Goal: Task Accomplishment & Management: Use online tool/utility

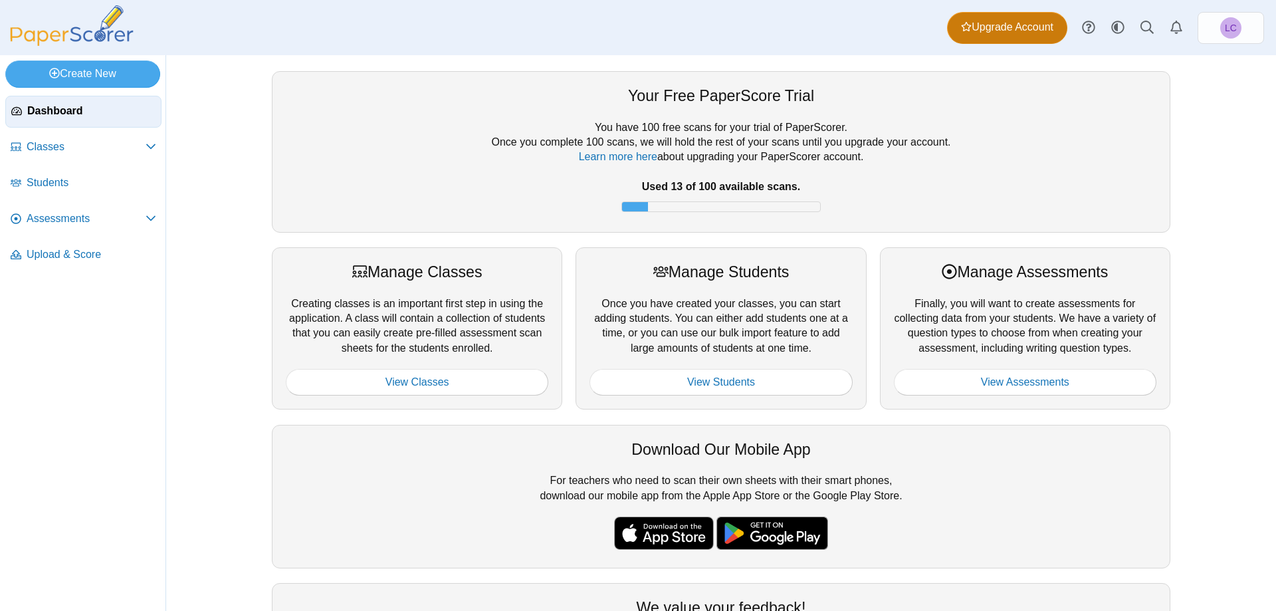
click at [644, 27] on span "Upgrade Account" at bounding box center [1007, 27] width 92 height 15
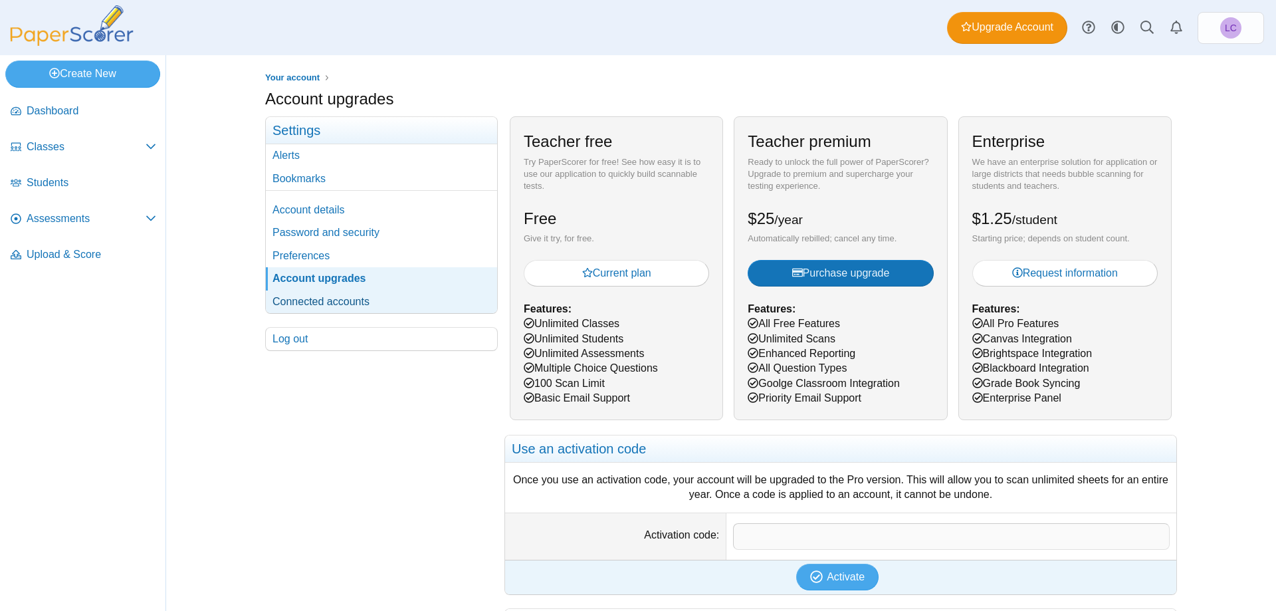
click at [334, 301] on link "Connected accounts" at bounding box center [381, 301] width 231 height 23
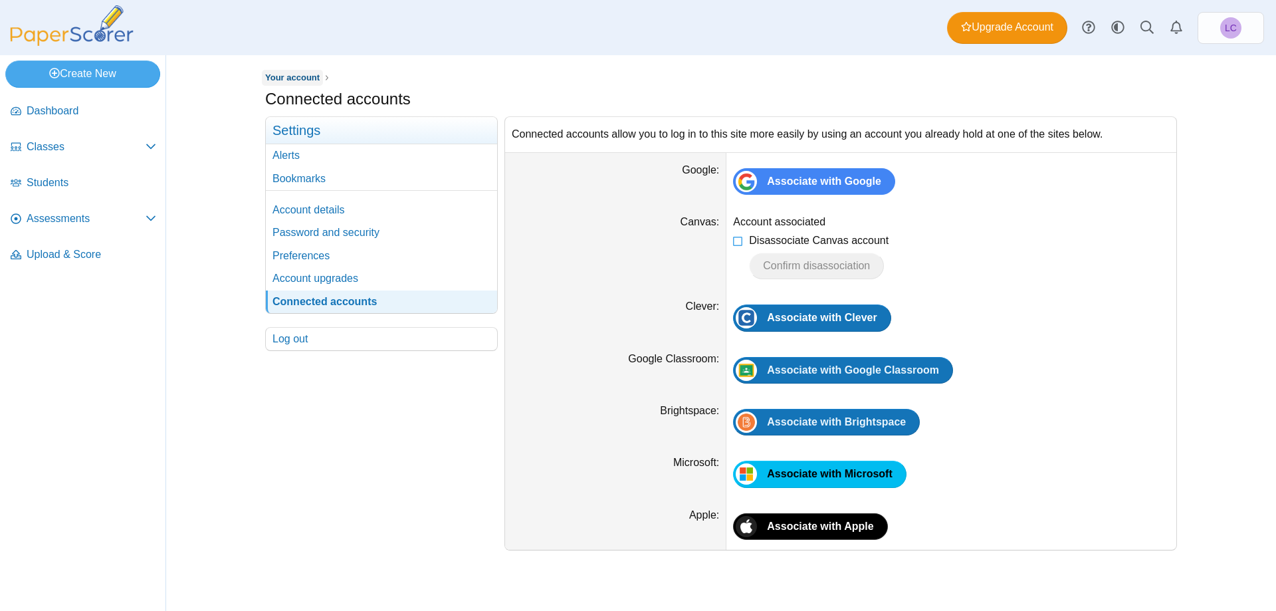
click at [285, 79] on span "Your account" at bounding box center [292, 77] width 54 height 10
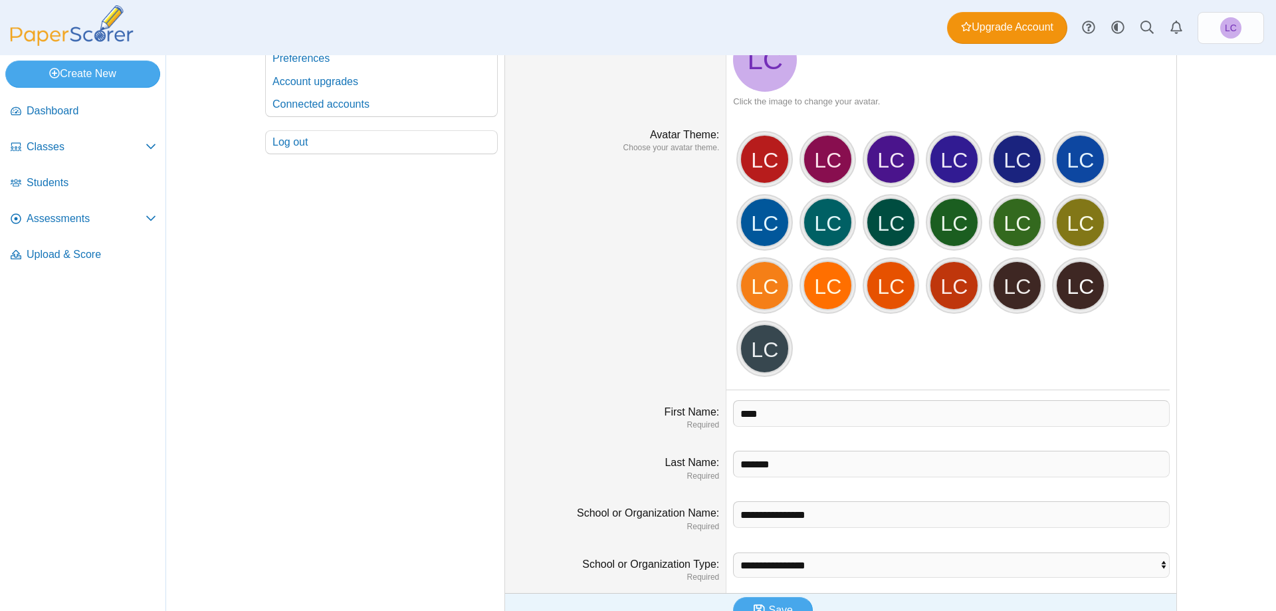
scroll to position [211, 0]
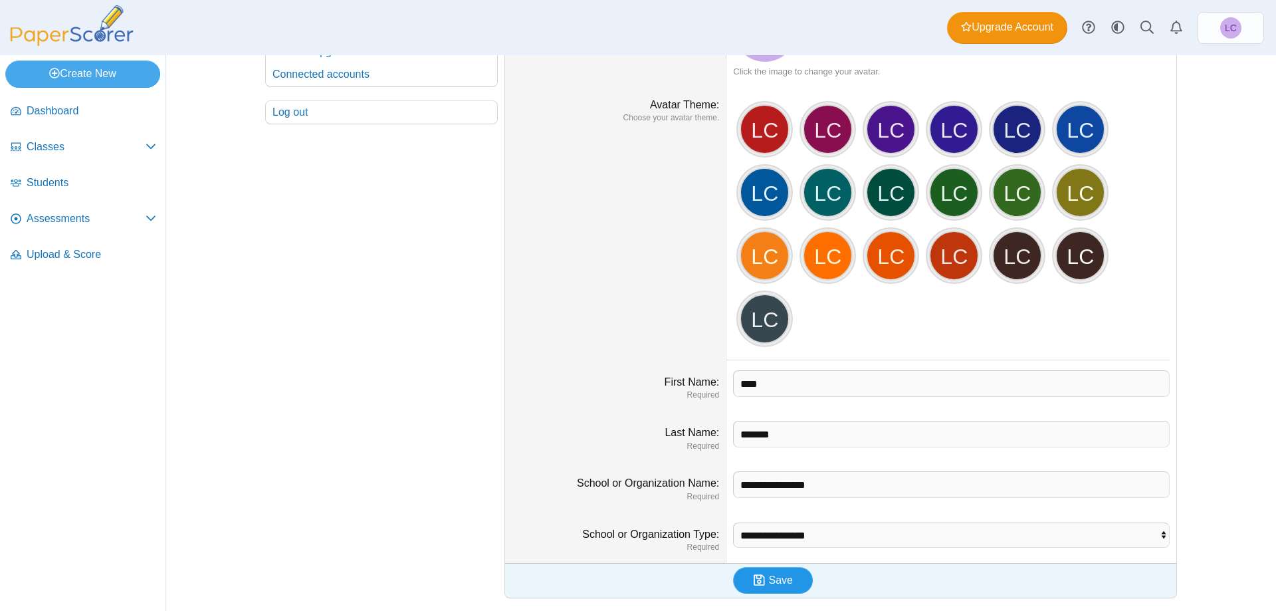
click at [775, 583] on span "Save" at bounding box center [781, 579] width 24 height 11
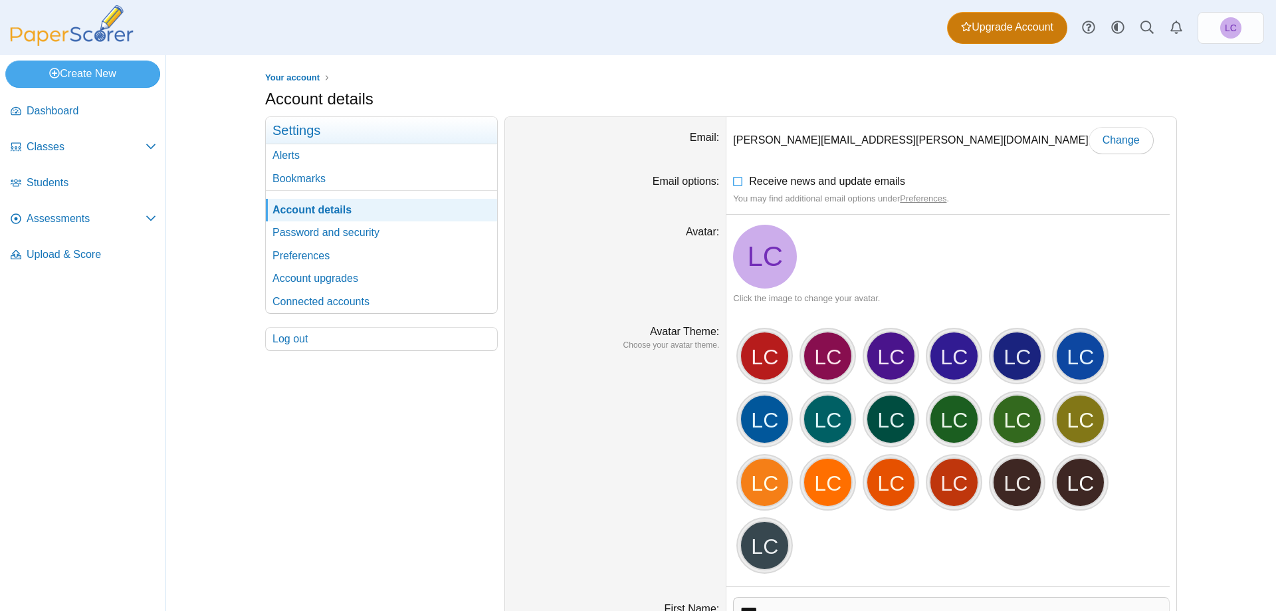
click at [971, 30] on span "Upgrade Account" at bounding box center [1007, 27] width 92 height 15
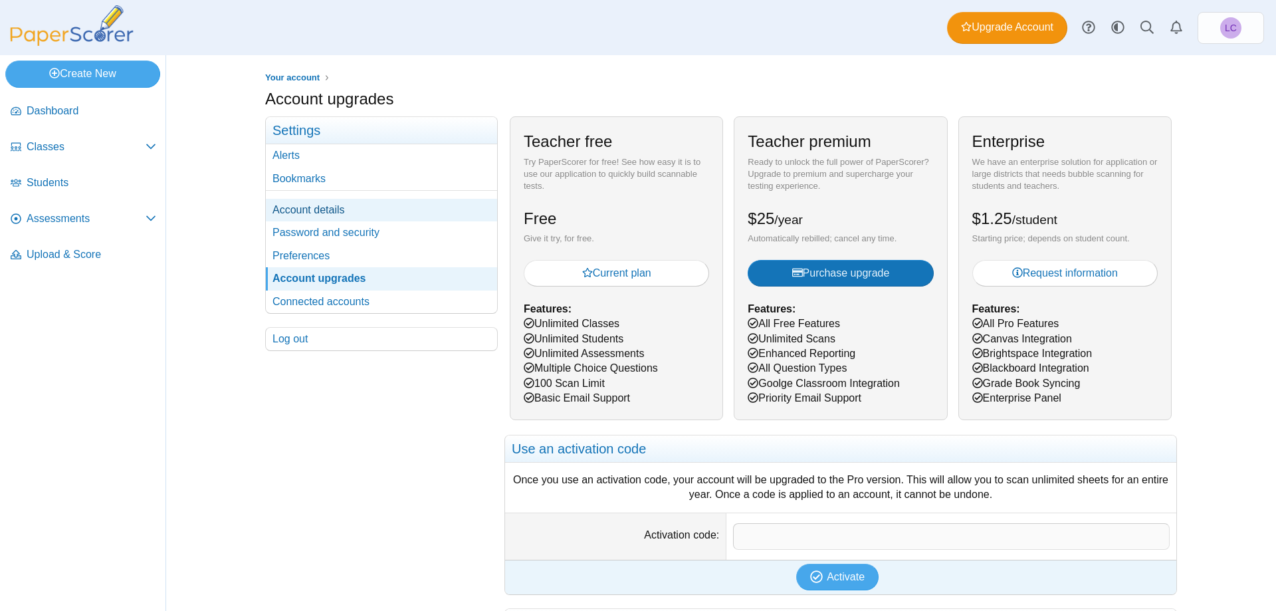
click at [318, 210] on link "Account details" at bounding box center [381, 210] width 231 height 23
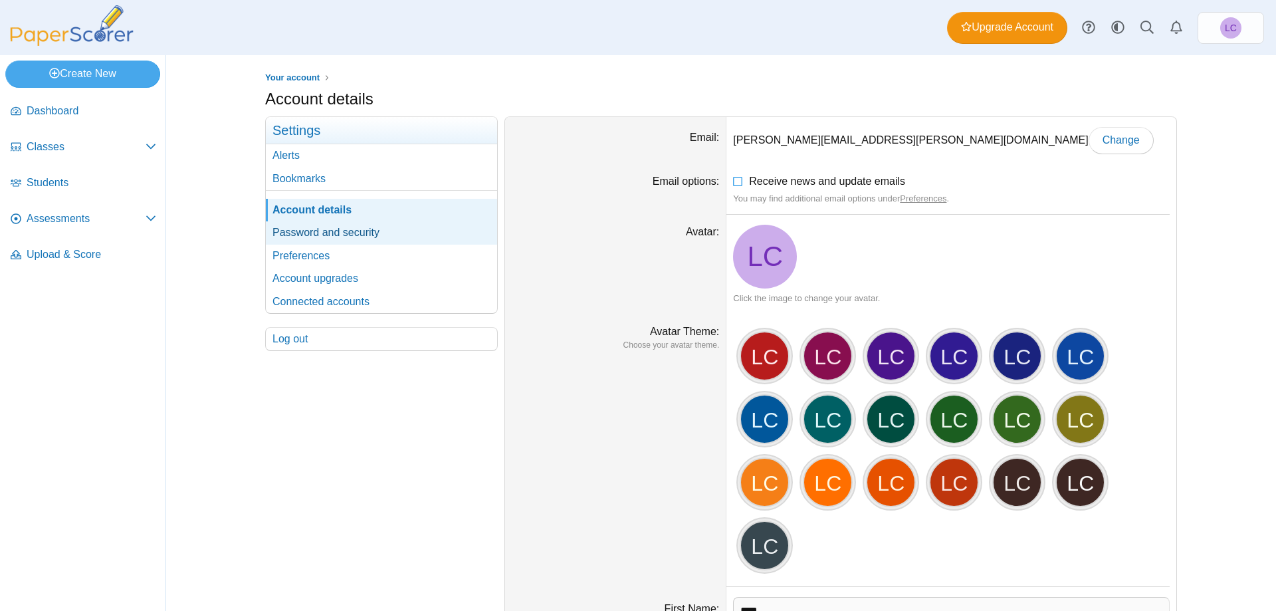
click at [318, 232] on link "Password and security" at bounding box center [381, 232] width 231 height 23
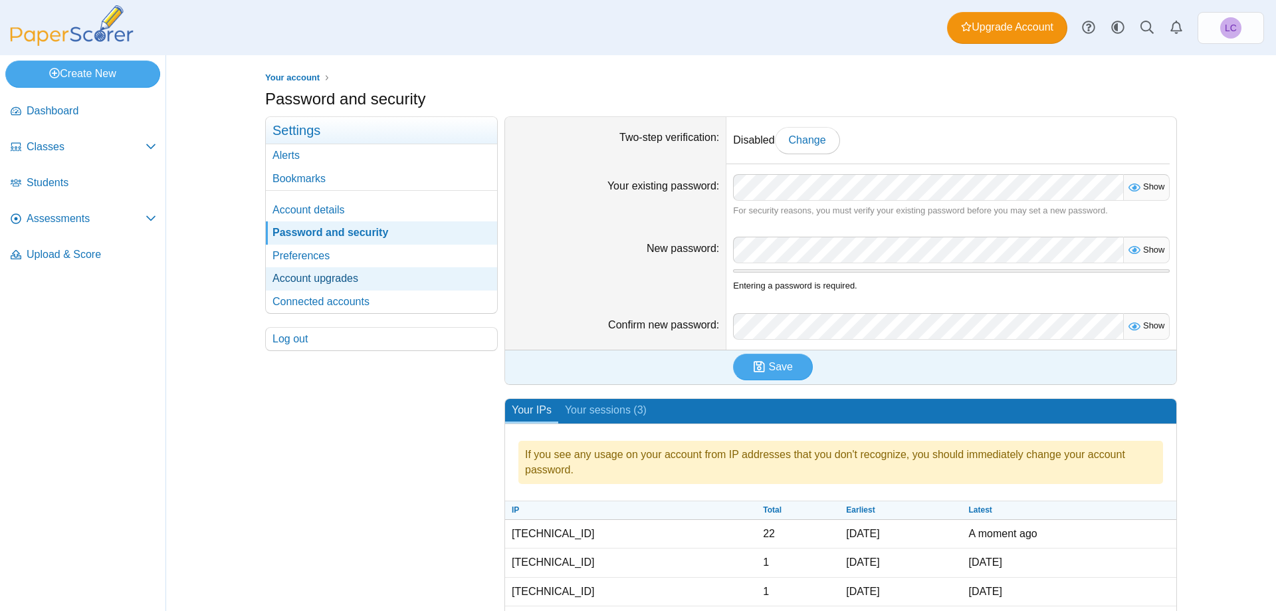
click at [321, 275] on link "Account upgrades" at bounding box center [381, 278] width 231 height 23
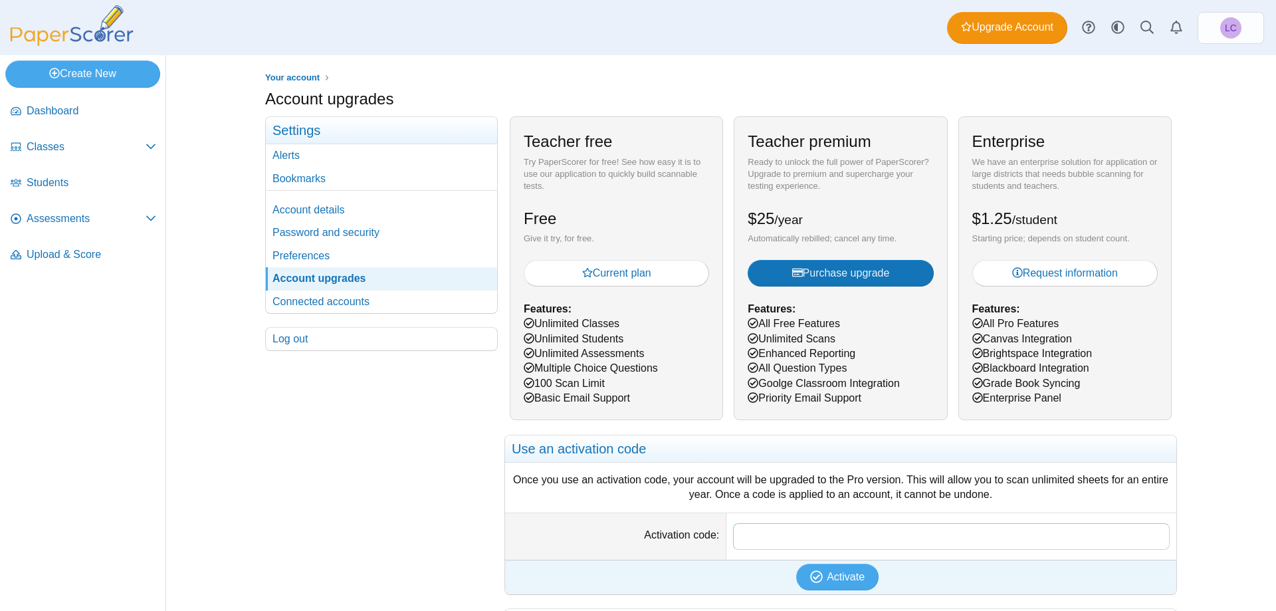
click at [803, 533] on input "Activation code" at bounding box center [951, 536] width 437 height 27
paste input "**********"
type input "**********"
click at [846, 577] on span "Activate" at bounding box center [846, 576] width 38 height 11
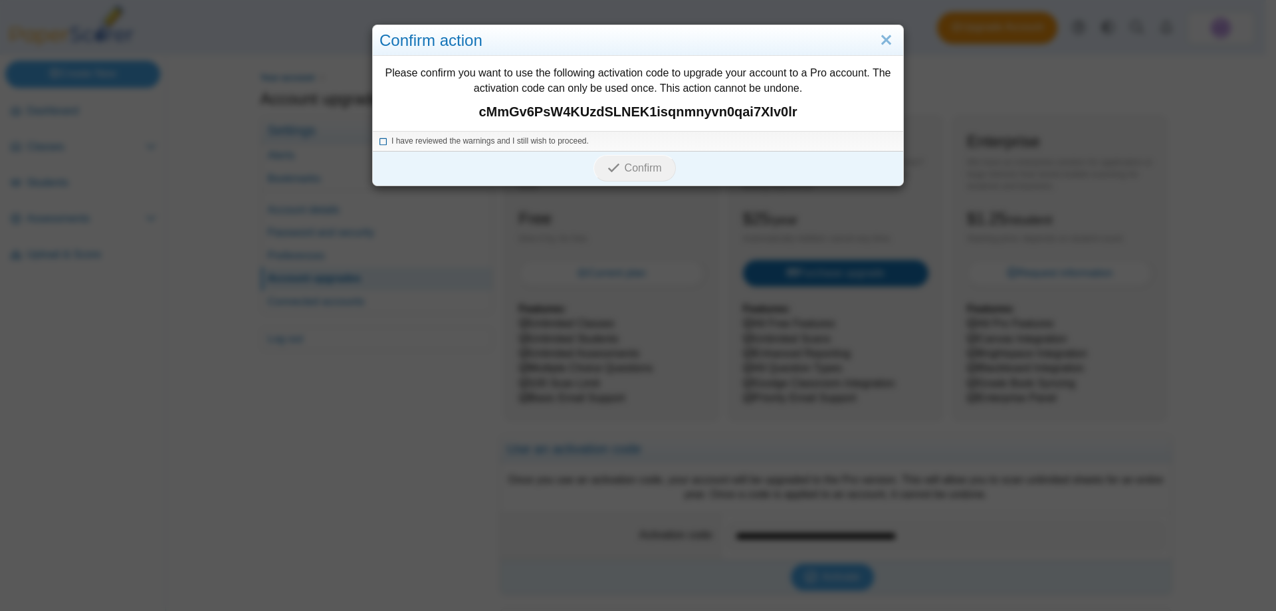
click at [379, 142] on icon at bounding box center [383, 139] width 8 height 7
click at [625, 163] on span "Confirm" at bounding box center [643, 167] width 37 height 11
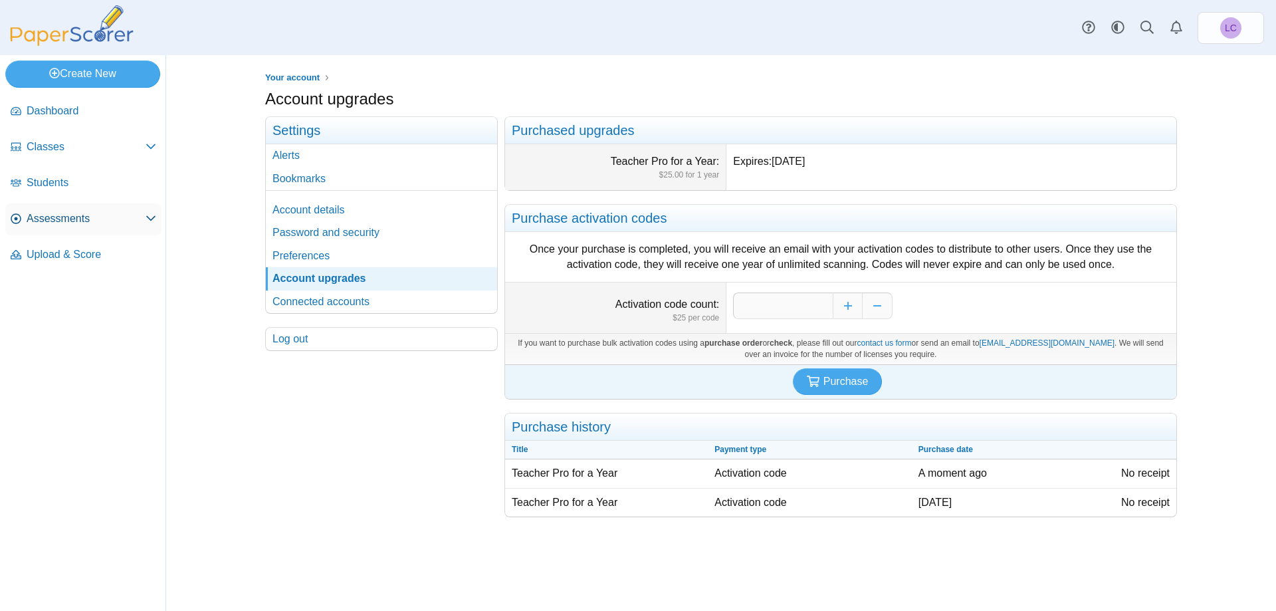
click at [57, 217] on span "Assessments" at bounding box center [86, 218] width 119 height 15
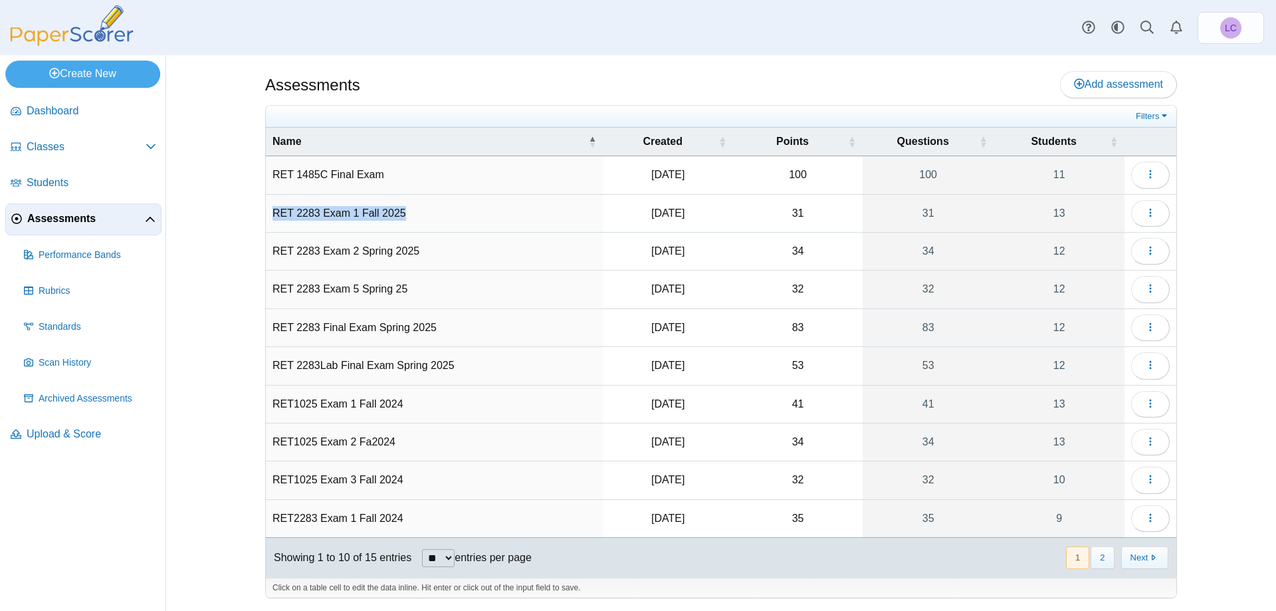
drag, startPoint x: 398, startPoint y: 213, endPoint x: 272, endPoint y: 211, distance: 126.3
click at [272, 211] on td "RET 2283 Exam 1 Fall 2025" at bounding box center [434, 214] width 337 height 38
drag, startPoint x: 278, startPoint y: 214, endPoint x: 414, endPoint y: 215, distance: 135.6
click at [414, 215] on input "**********" at bounding box center [434, 213] width 324 height 27
click at [1118, 87] on span "Add assessment" at bounding box center [1118, 83] width 89 height 11
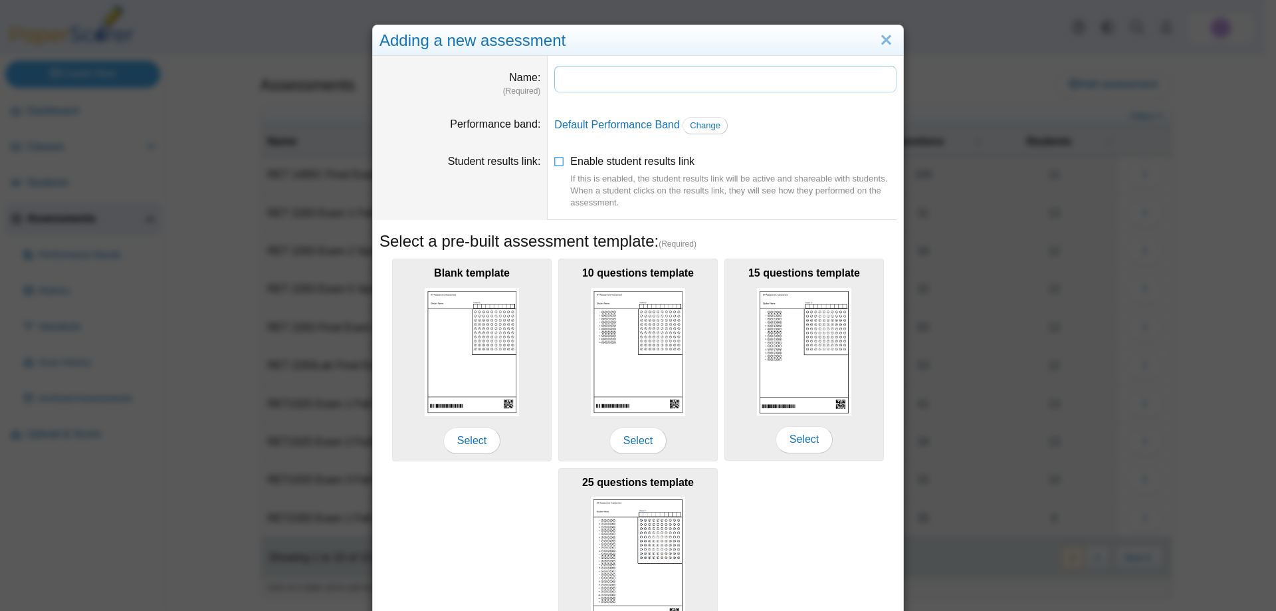
paste input "**********"
click at [635, 81] on input "**********" at bounding box center [725, 79] width 342 height 27
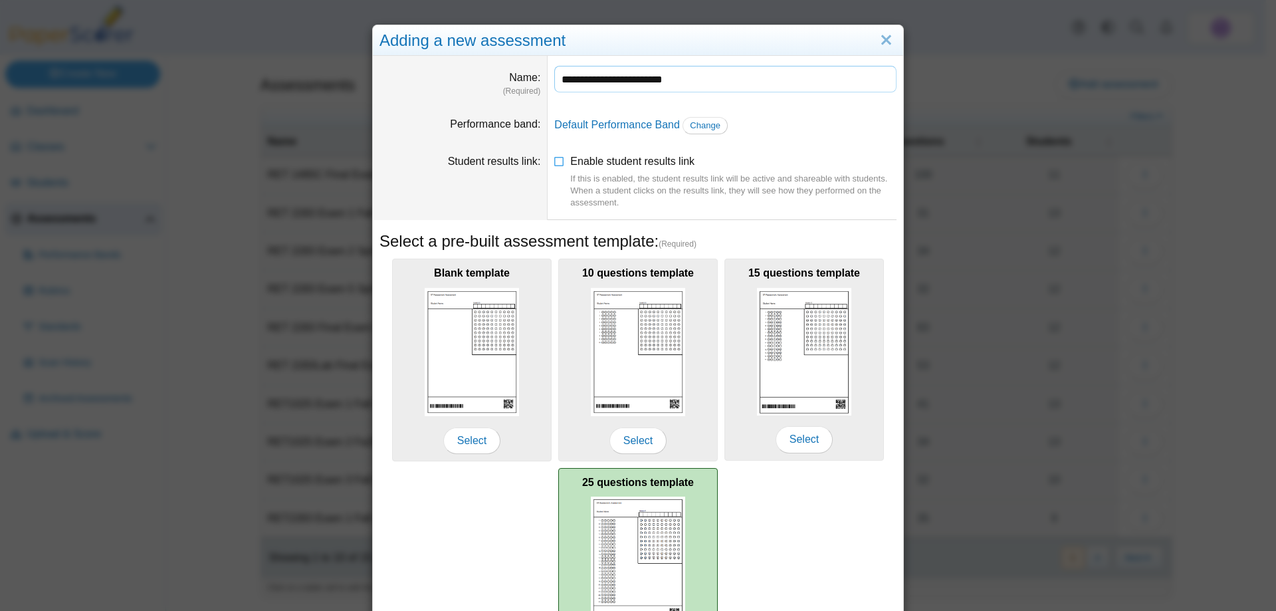
scroll to position [112, 0]
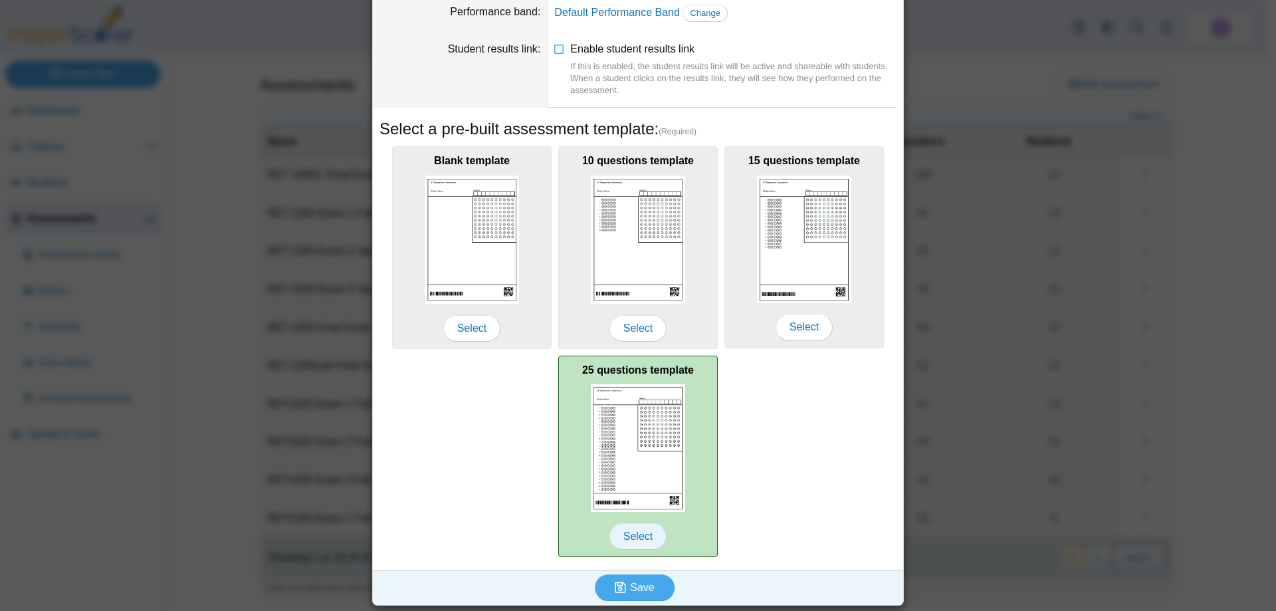
type input "**********"
click at [644, 535] on span "Select" at bounding box center [637, 536] width 57 height 27
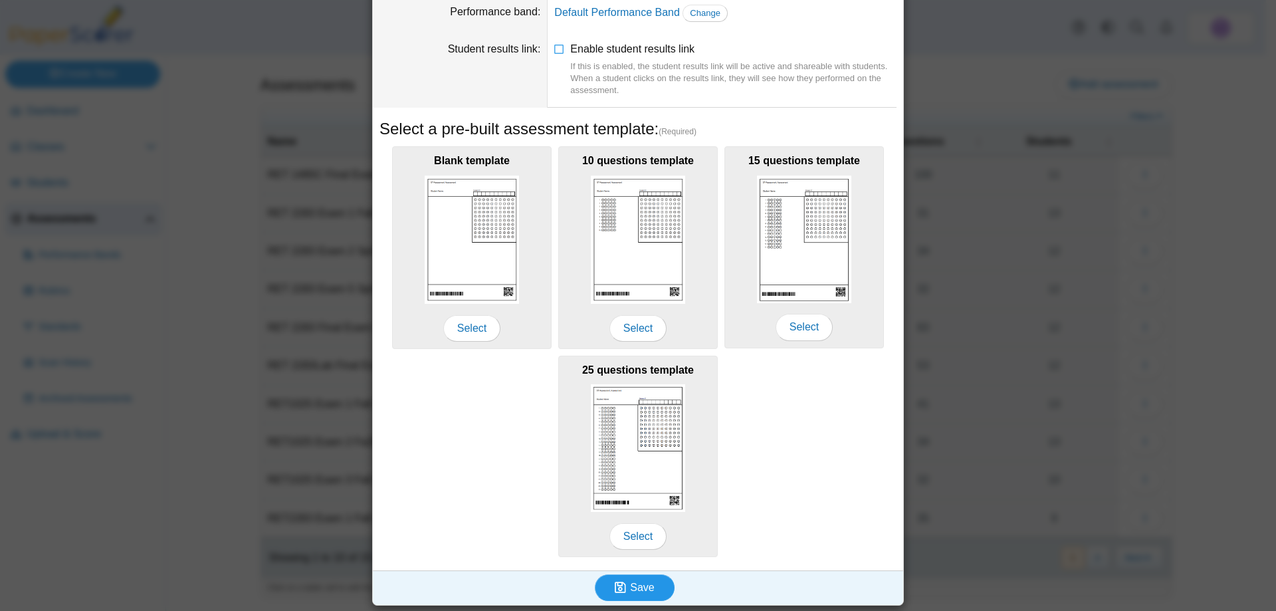
click at [633, 582] on span "Save" at bounding box center [642, 586] width 24 height 11
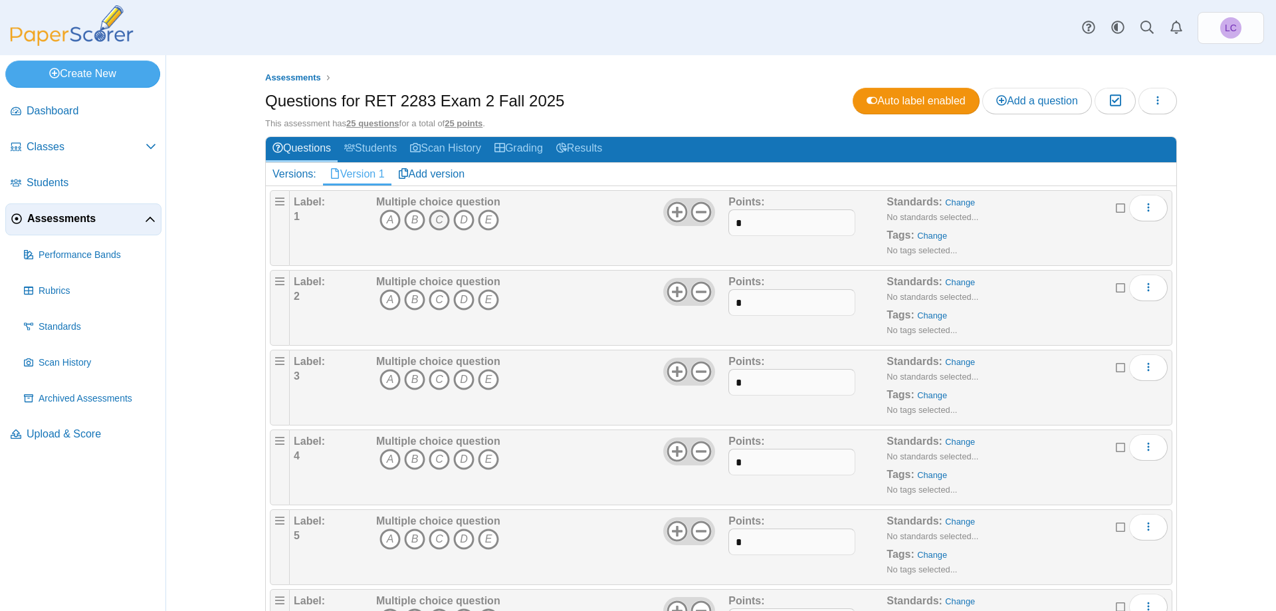
click at [434, 217] on icon "C" at bounding box center [439, 219] width 21 height 21
click at [409, 298] on icon "B" at bounding box center [414, 299] width 21 height 21
click at [433, 383] on icon "C" at bounding box center [439, 379] width 21 height 21
click at [429, 457] on icon "C" at bounding box center [439, 459] width 21 height 21
click at [457, 539] on icon "D" at bounding box center [463, 538] width 21 height 21
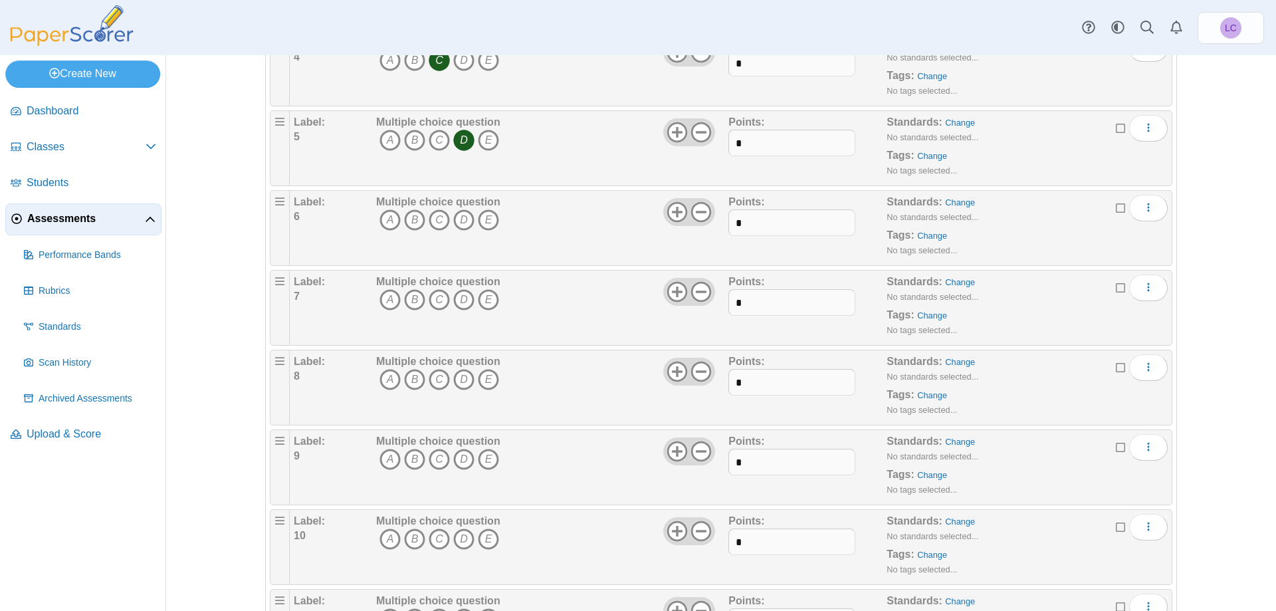
scroll to position [465, 0]
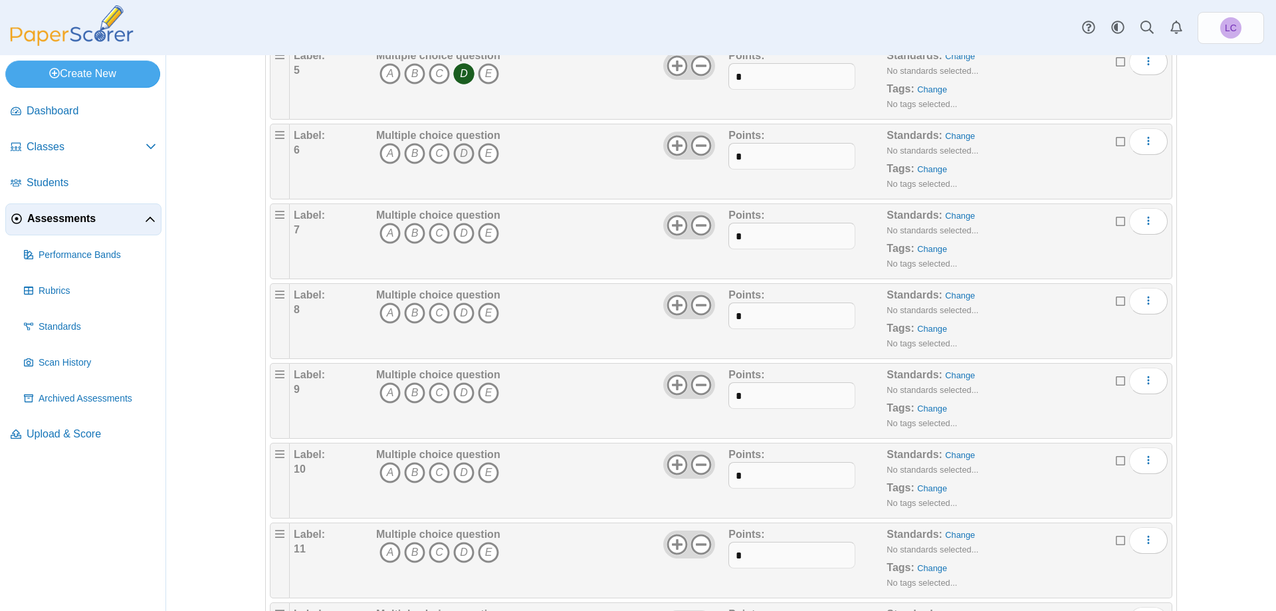
click at [454, 152] on icon "D" at bounding box center [463, 153] width 21 height 21
click at [431, 233] on icon "C" at bounding box center [439, 233] width 21 height 21
click at [381, 318] on icon "A" at bounding box center [389, 312] width 21 height 21
click at [384, 393] on icon "A" at bounding box center [389, 392] width 21 height 21
click at [408, 474] on icon "B" at bounding box center [414, 472] width 21 height 21
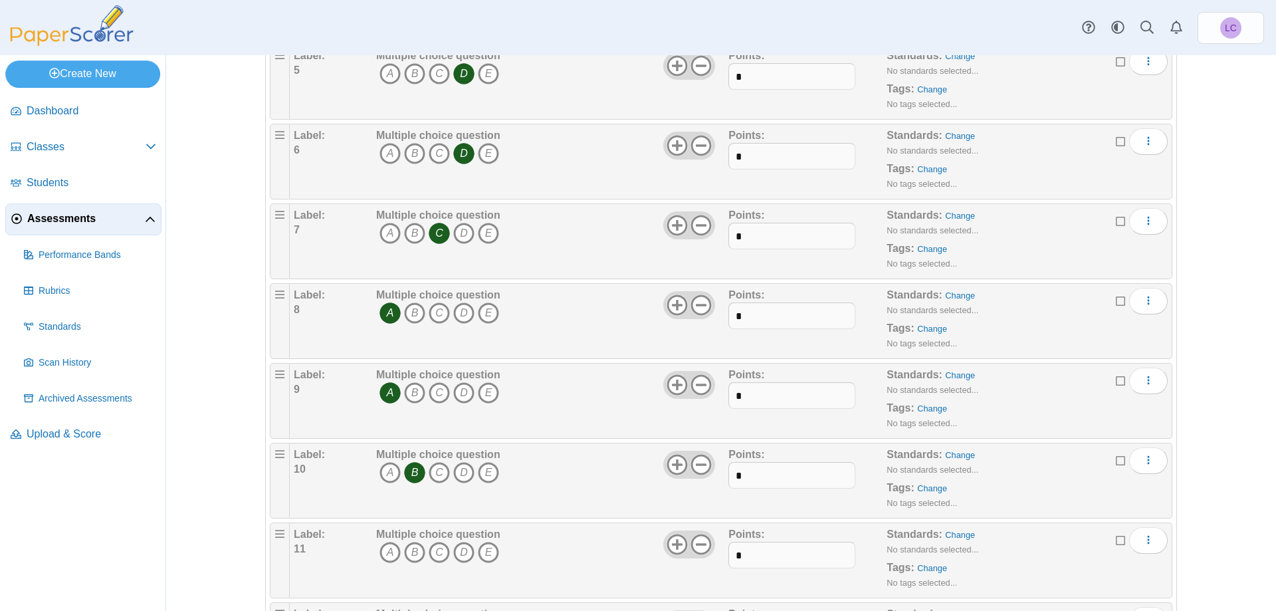
click at [406, 468] on icon "B" at bounding box center [414, 472] width 21 height 21
click at [407, 472] on icon "B" at bounding box center [414, 472] width 21 height 21
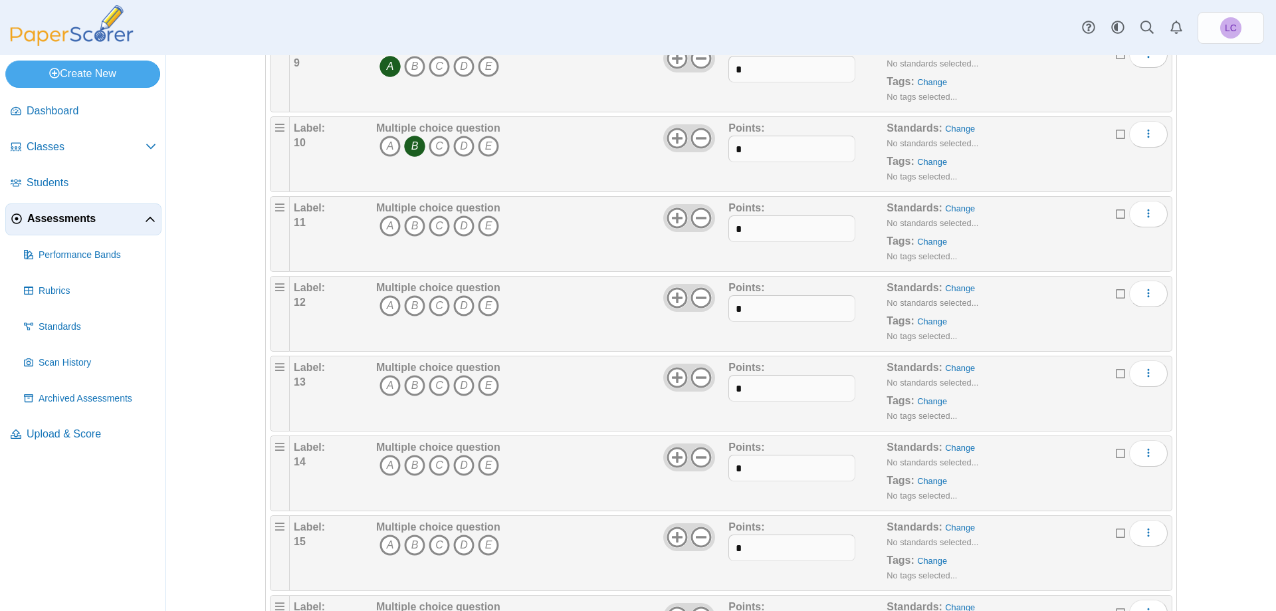
scroll to position [797, 0]
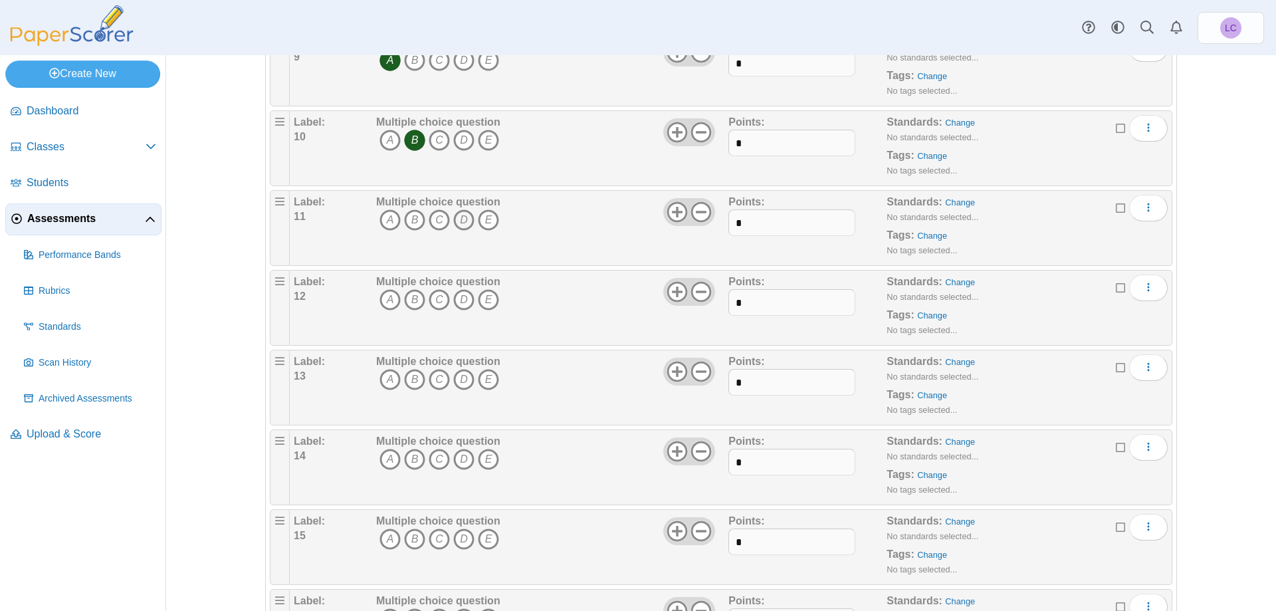
click at [461, 219] on icon "D" at bounding box center [463, 219] width 21 height 21
click at [437, 300] on icon "C" at bounding box center [439, 299] width 21 height 21
click at [462, 379] on icon "D" at bounding box center [463, 379] width 21 height 21
click at [385, 457] on icon "A" at bounding box center [389, 459] width 21 height 21
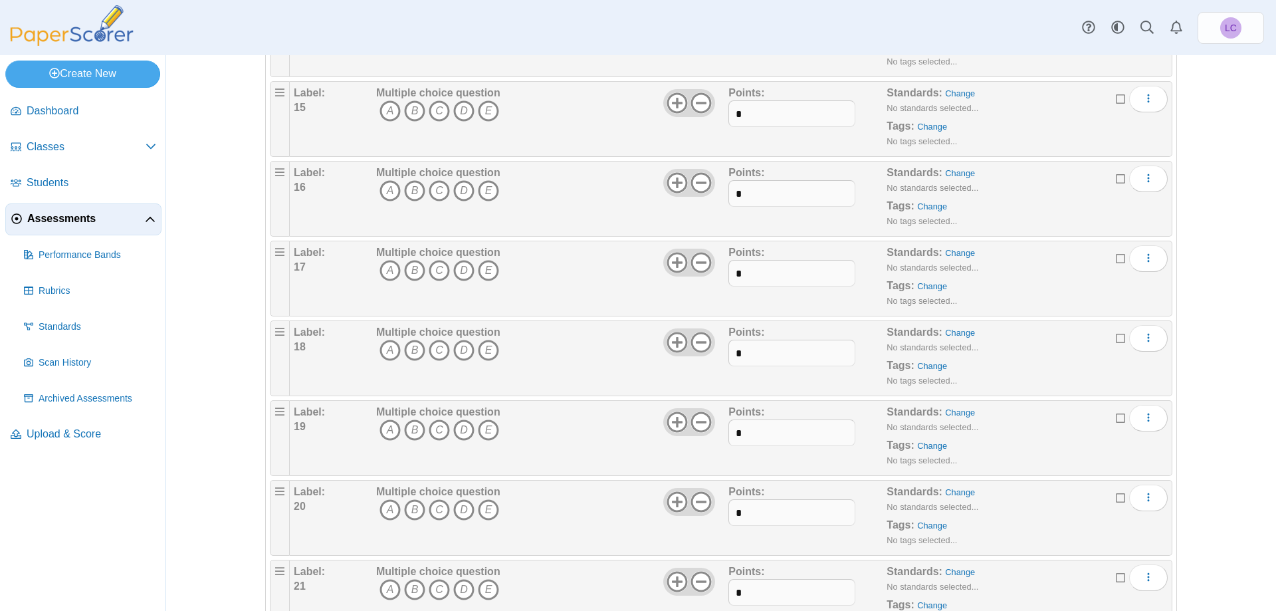
scroll to position [1263, 0]
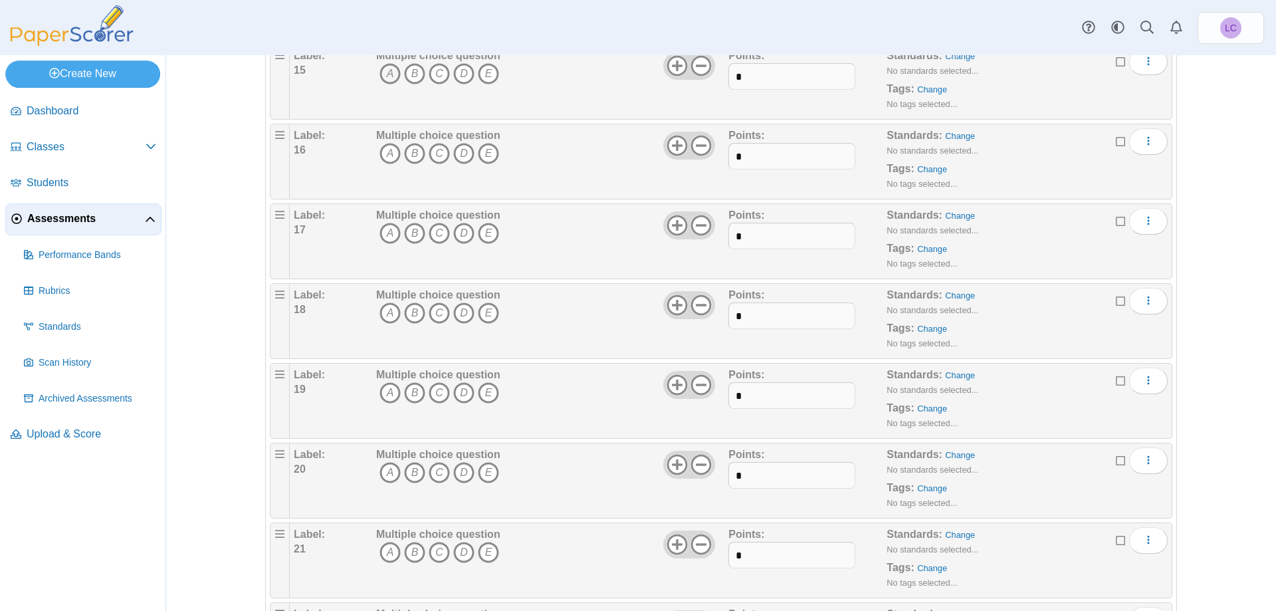
click at [383, 72] on icon "A" at bounding box center [389, 73] width 21 height 21
click at [458, 156] on icon "D" at bounding box center [463, 153] width 21 height 21
click at [407, 231] on icon "B" at bounding box center [414, 233] width 21 height 21
click at [458, 315] on icon "D" at bounding box center [463, 312] width 21 height 21
click at [434, 396] on icon "C" at bounding box center [439, 392] width 21 height 21
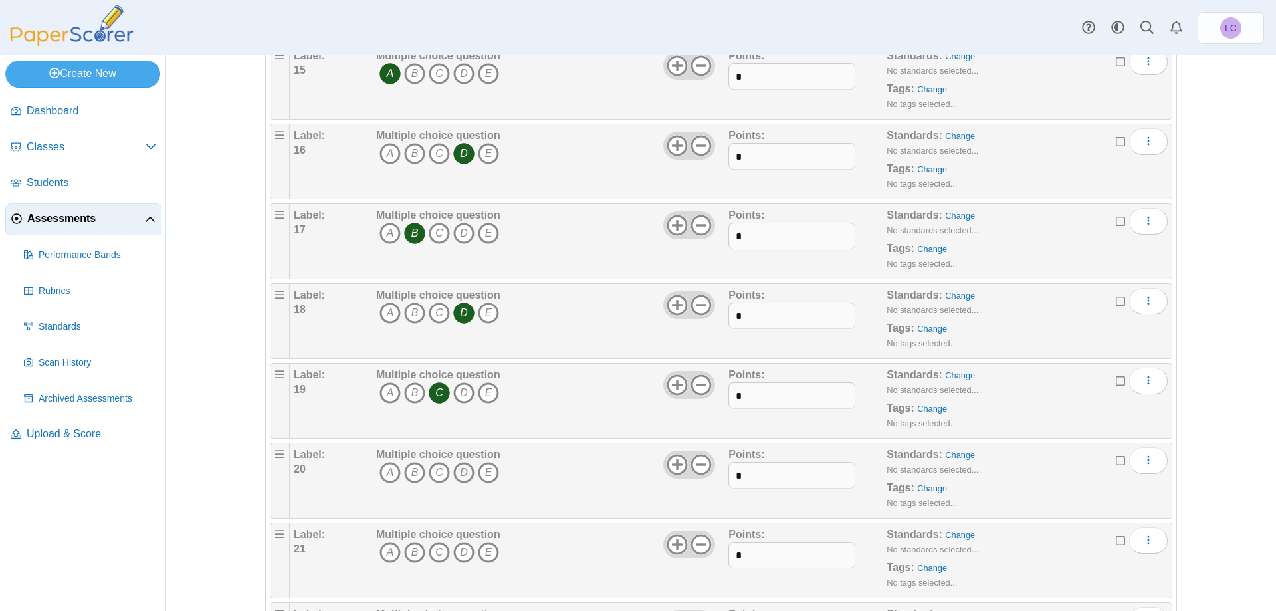
click at [461, 470] on icon "D" at bounding box center [463, 472] width 21 height 21
click at [462, 554] on icon "D" at bounding box center [463, 552] width 21 height 21
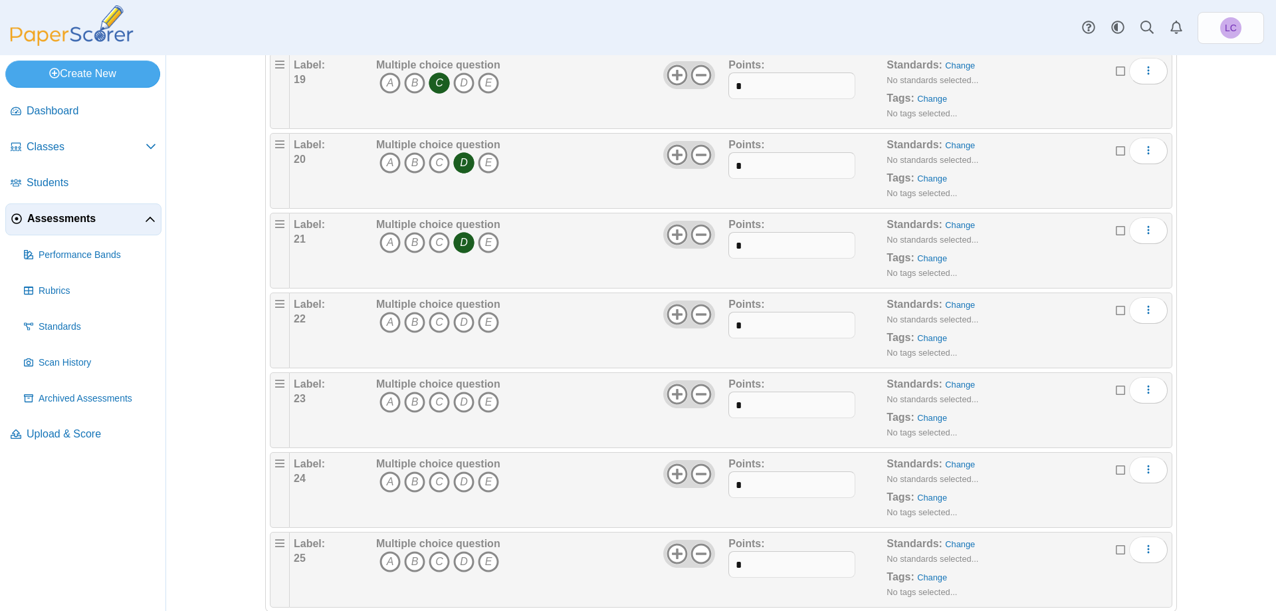
scroll to position [1599, 0]
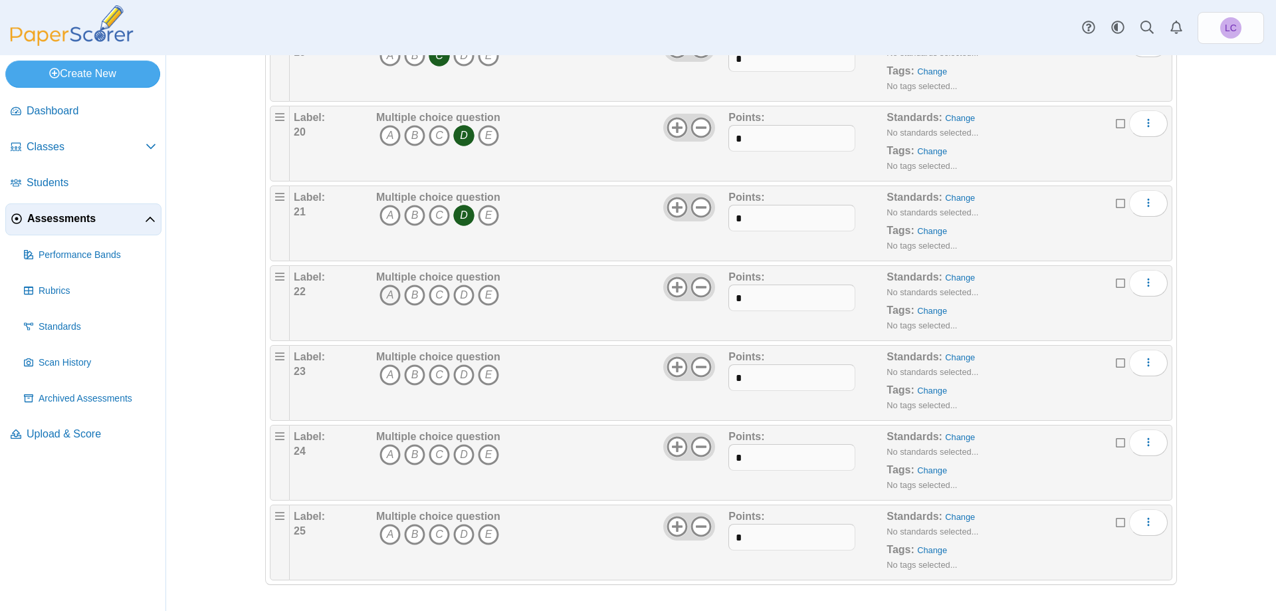
click at [381, 294] on icon "A" at bounding box center [389, 294] width 21 height 21
click at [383, 375] on icon "A" at bounding box center [389, 374] width 21 height 21
click at [432, 455] on icon "C" at bounding box center [439, 454] width 21 height 21
click at [409, 537] on icon "B" at bounding box center [414, 534] width 21 height 21
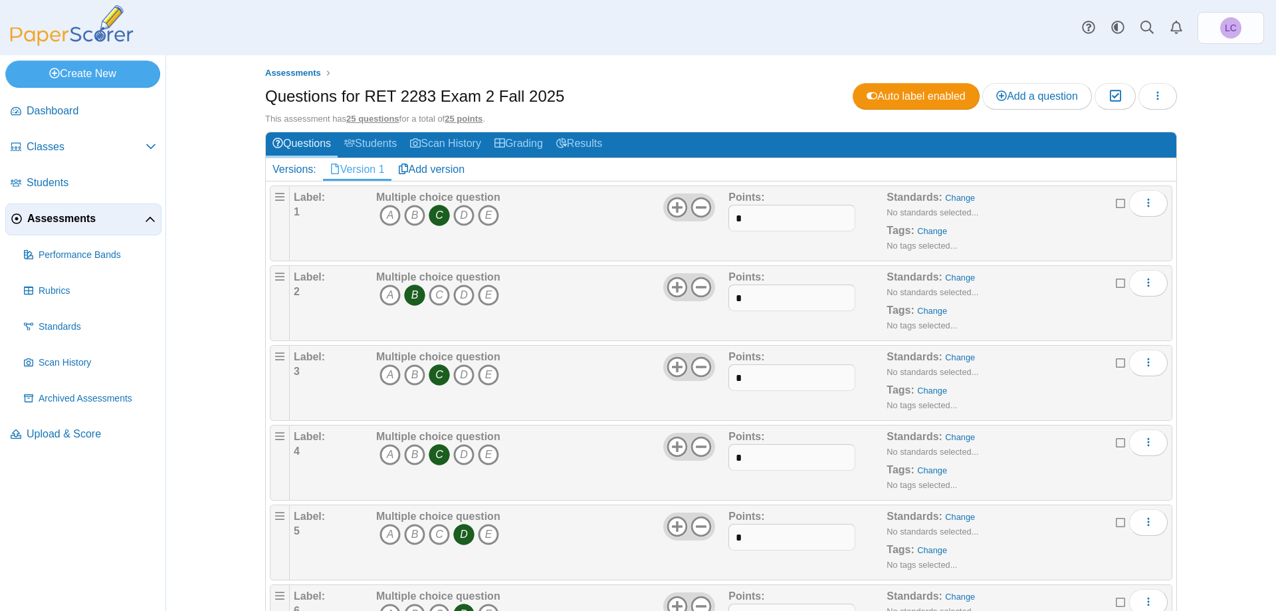
scroll to position [0, 0]
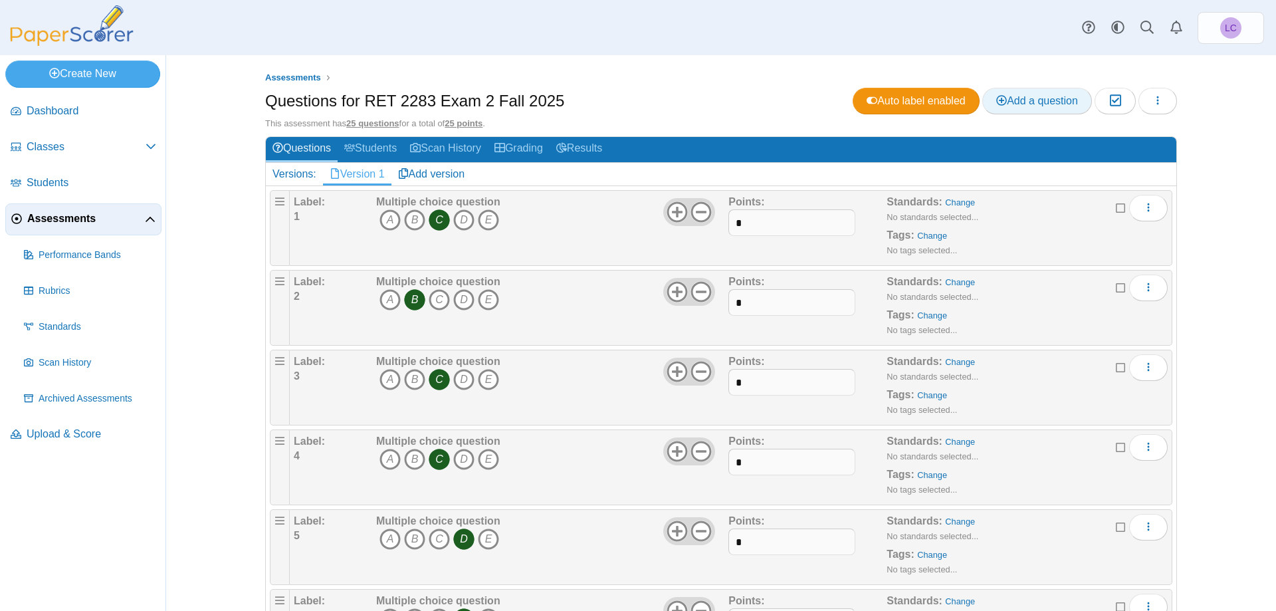
click at [1029, 98] on span "Add a question" at bounding box center [1037, 100] width 82 height 11
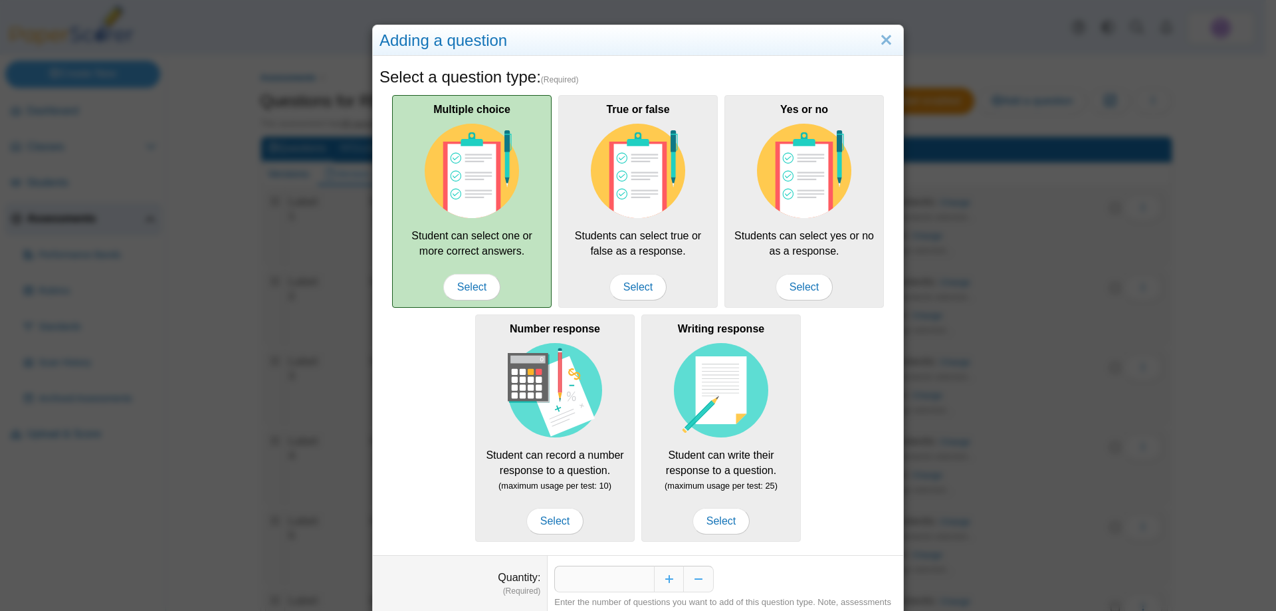
click at [487, 187] on img at bounding box center [472, 171] width 94 height 94
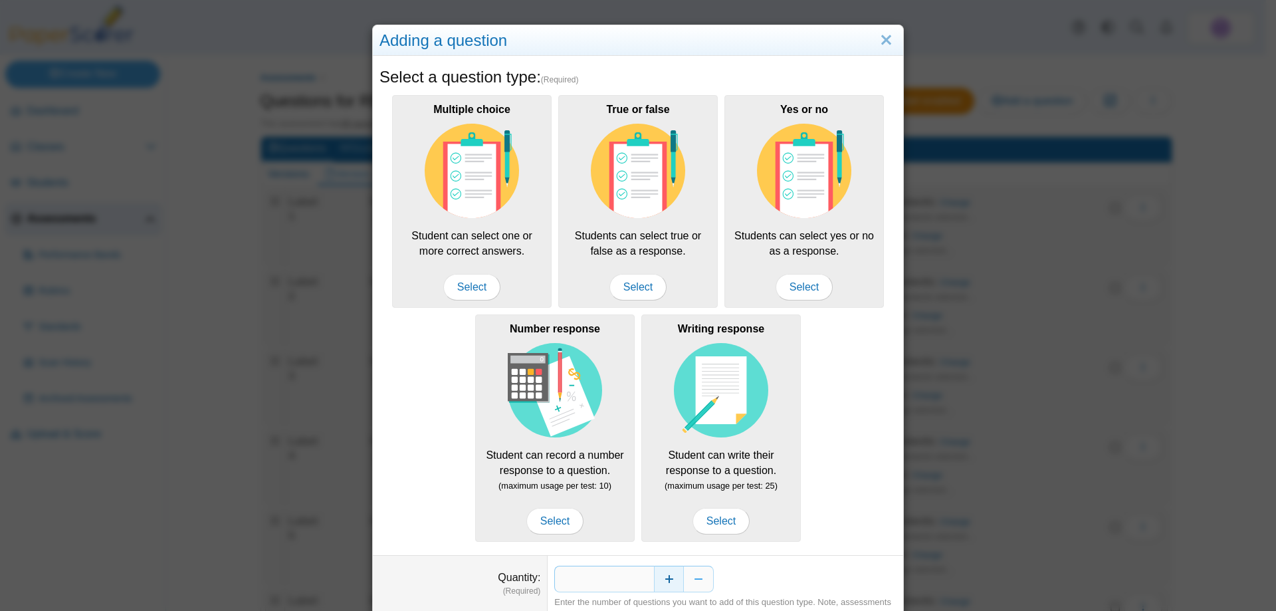
click at [663, 577] on button "Increase" at bounding box center [669, 578] width 30 height 27
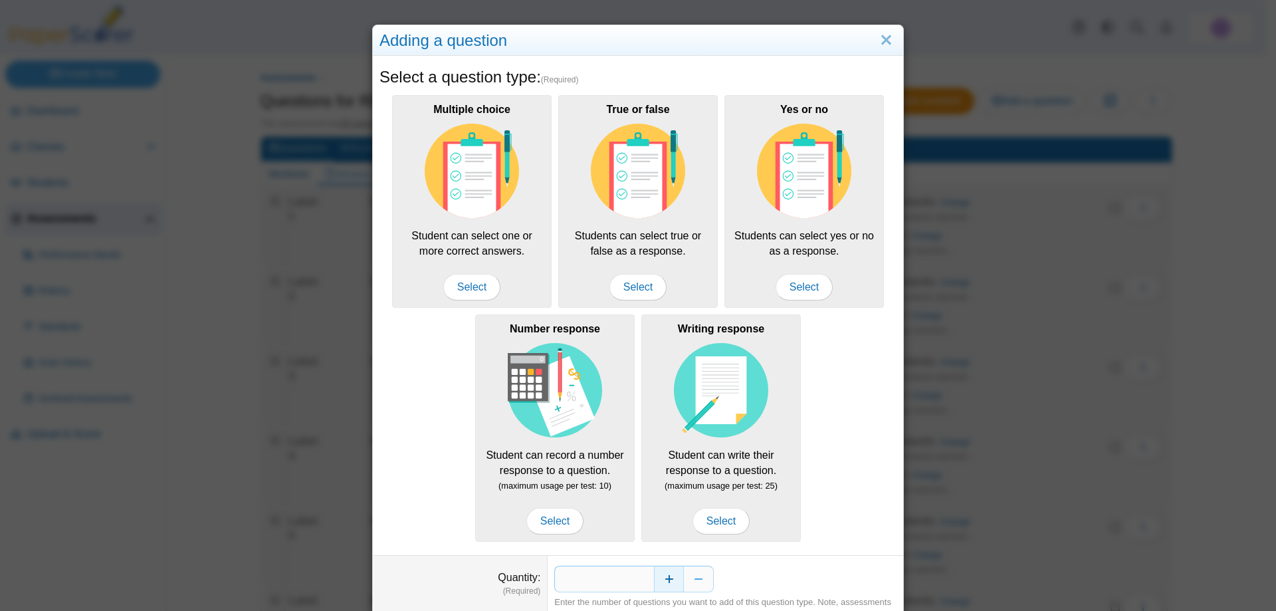
click at [663, 577] on button "Increase" at bounding box center [669, 578] width 30 height 27
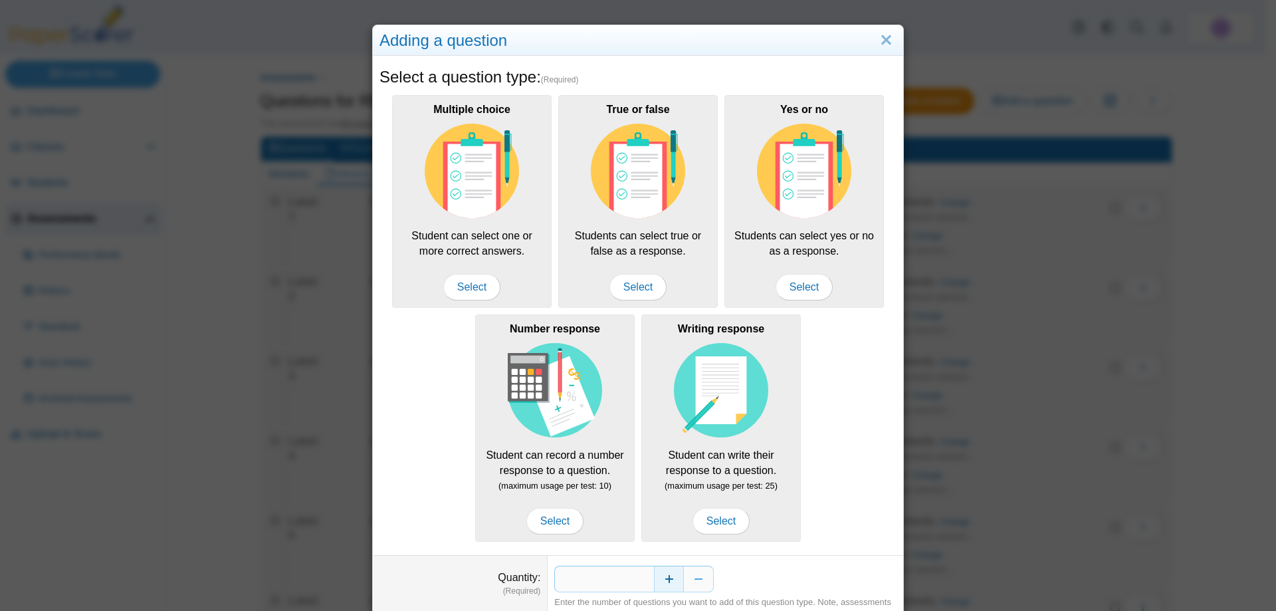
click at [663, 577] on button "Increase" at bounding box center [669, 578] width 30 height 27
type input "**"
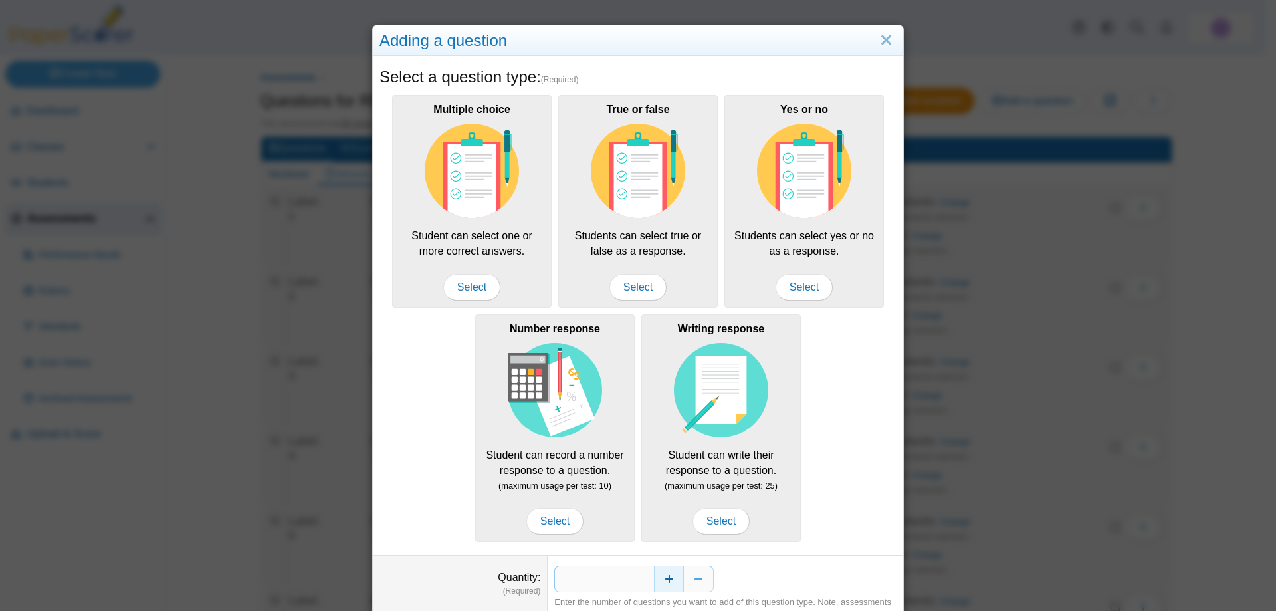
scroll to position [60, 0]
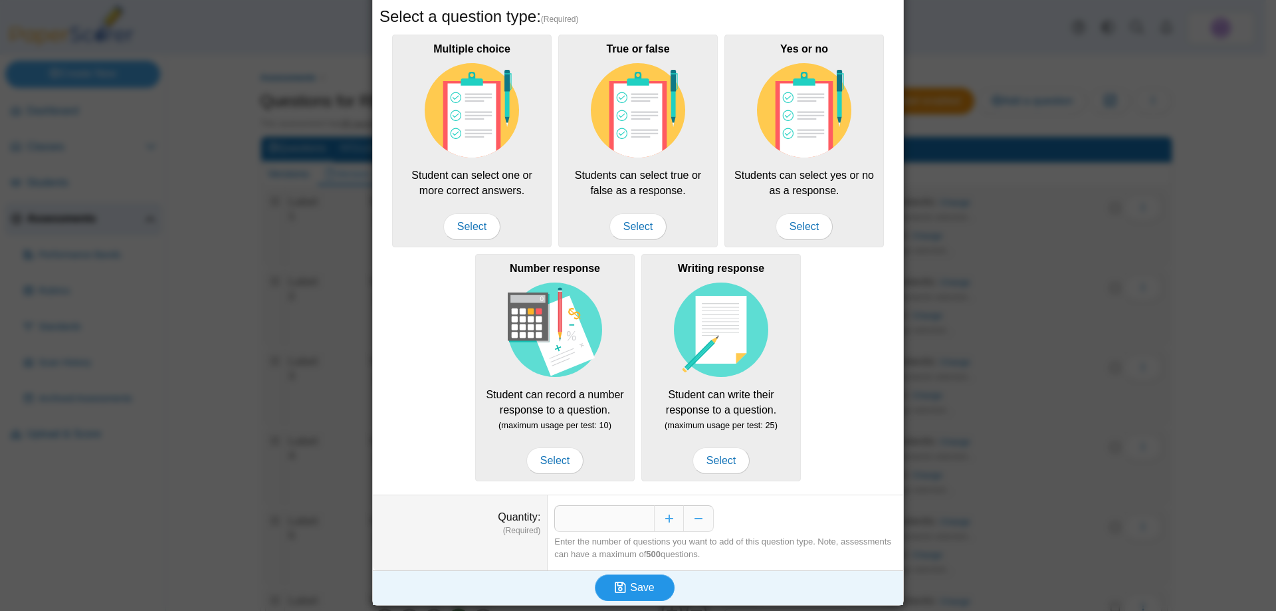
click at [647, 587] on span "Save" at bounding box center [642, 586] width 24 height 11
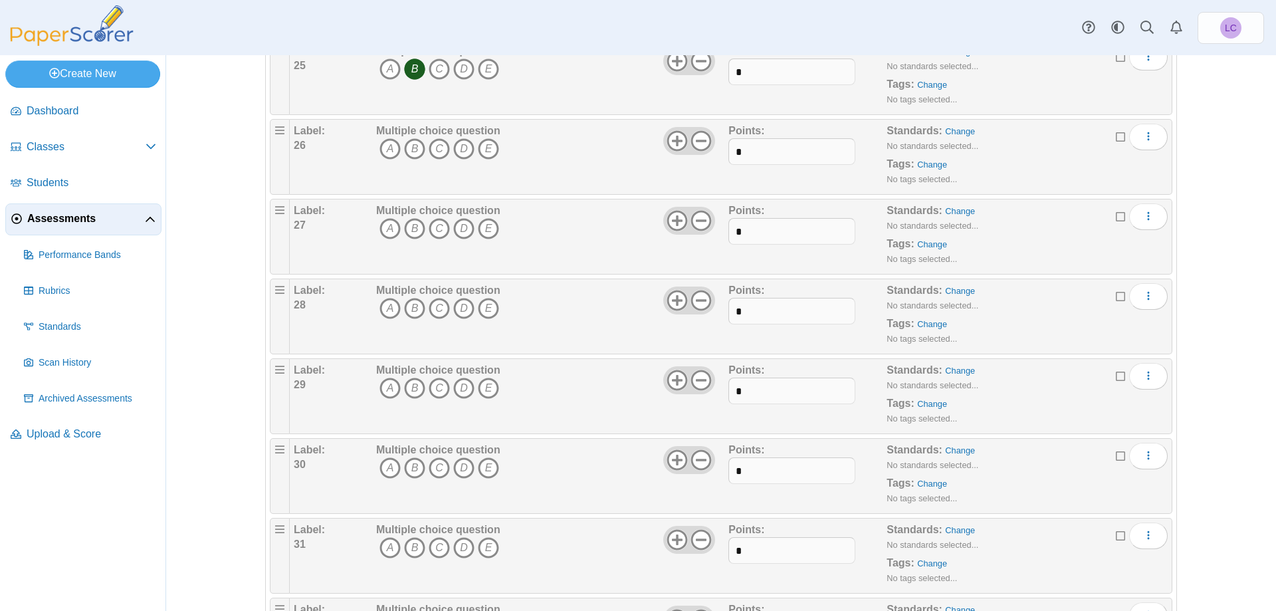
scroll to position [2131, 0]
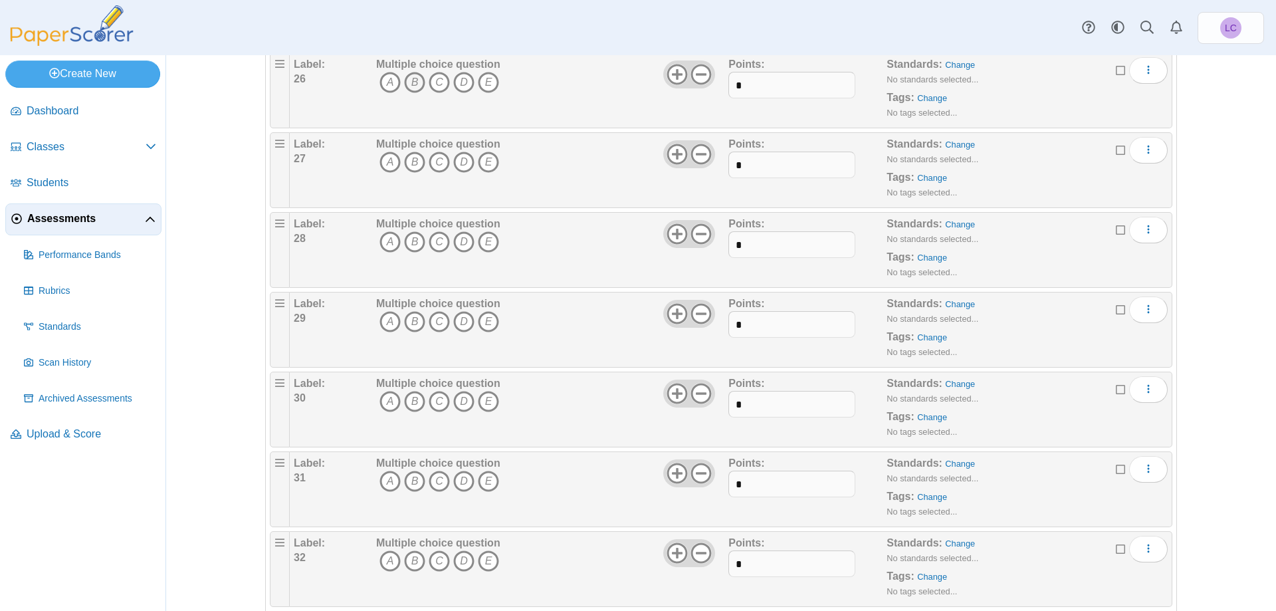
click at [413, 81] on icon "B" at bounding box center [414, 82] width 21 height 21
click at [433, 159] on icon "C" at bounding box center [439, 162] width 21 height 21
click at [407, 243] on icon "B" at bounding box center [414, 241] width 21 height 21
click at [385, 318] on icon "A" at bounding box center [389, 321] width 21 height 21
click at [431, 318] on icon "C" at bounding box center [439, 321] width 21 height 21
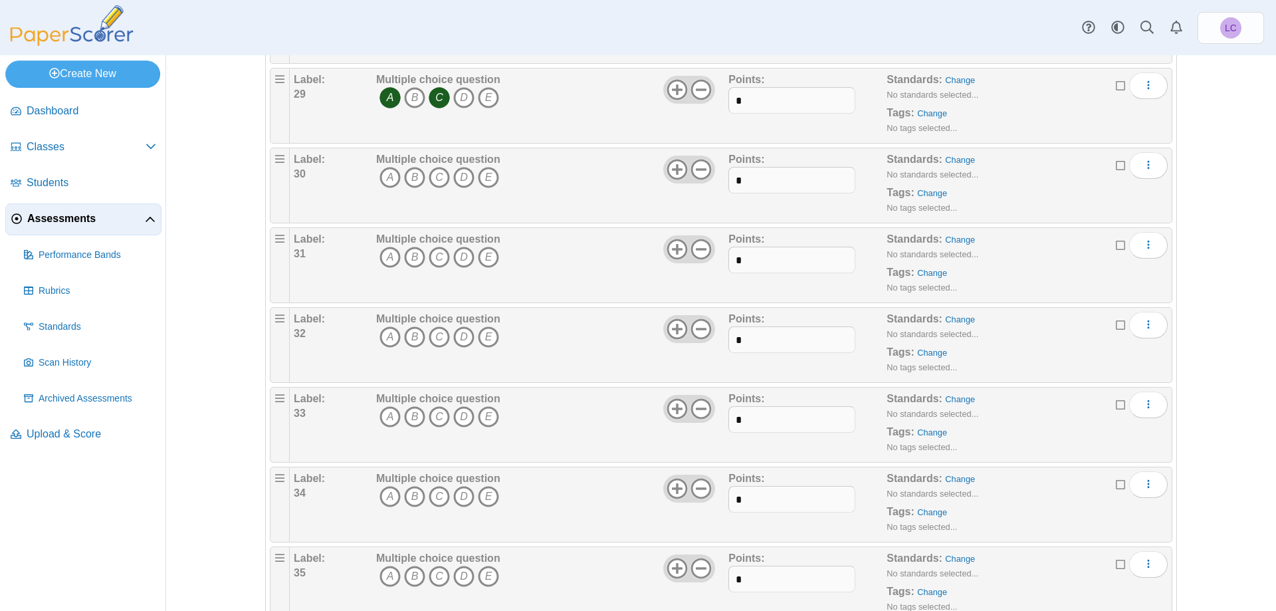
scroll to position [2397, 0]
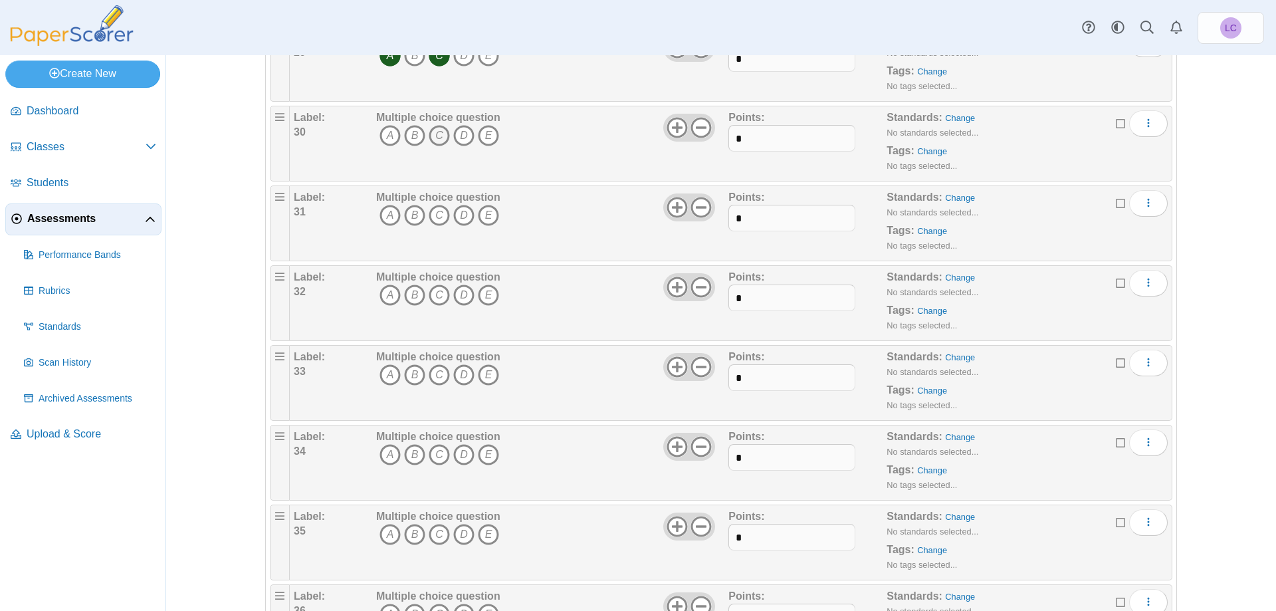
click at [436, 135] on icon "C" at bounding box center [439, 135] width 21 height 21
click at [459, 215] on icon "D" at bounding box center [463, 215] width 21 height 21
click at [429, 296] on icon "C" at bounding box center [439, 294] width 21 height 21
click at [383, 372] on icon "A" at bounding box center [389, 374] width 21 height 21
click at [432, 453] on icon "C" at bounding box center [439, 454] width 21 height 21
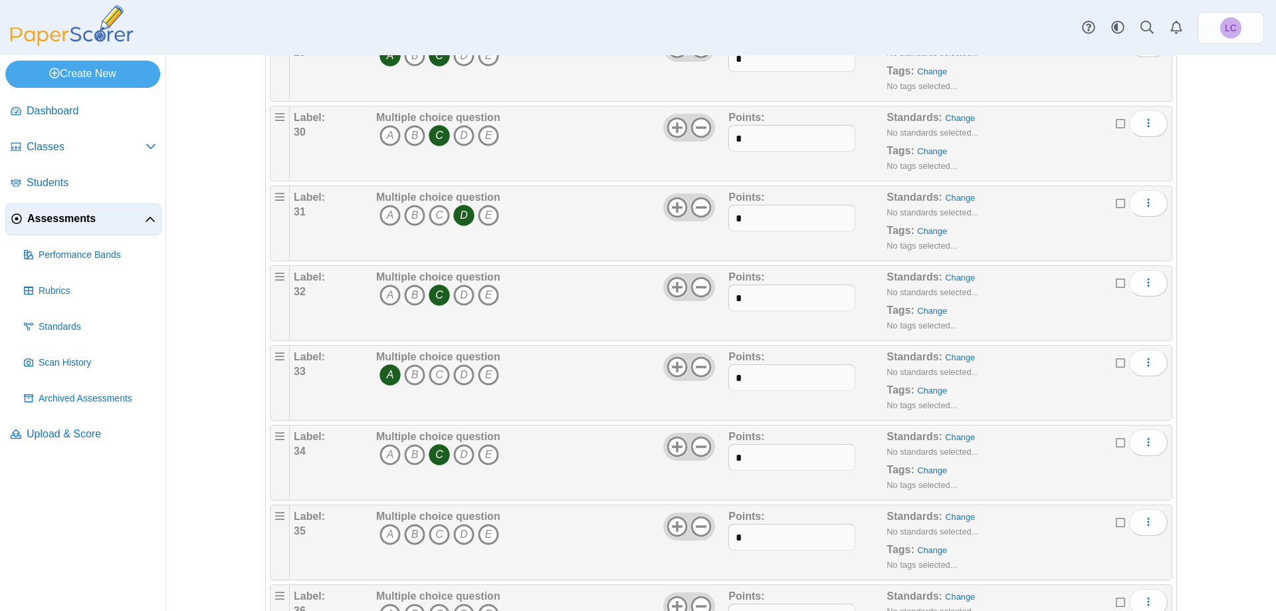
click at [411, 532] on icon "B" at bounding box center [414, 534] width 21 height 21
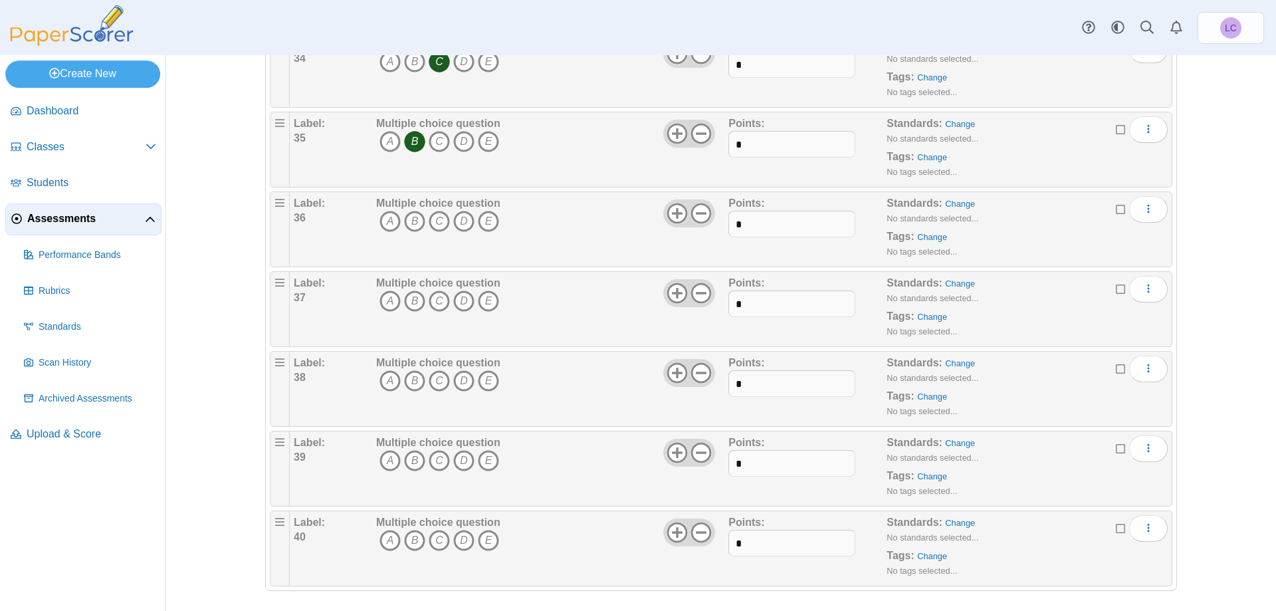
scroll to position [2795, 0]
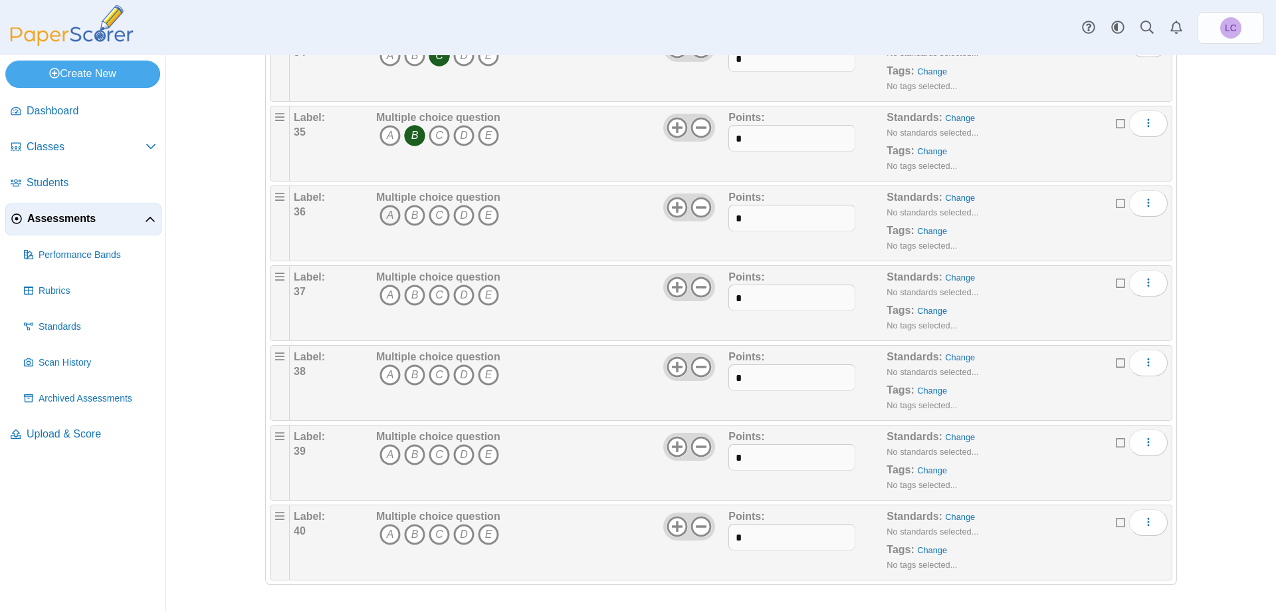
click at [387, 213] on icon "A" at bounding box center [389, 215] width 21 height 21
click at [410, 296] on icon "B" at bounding box center [414, 294] width 21 height 21
click at [433, 373] on icon "C" at bounding box center [439, 374] width 21 height 21
click at [408, 456] on icon "B" at bounding box center [414, 454] width 21 height 21
click at [406, 534] on icon "B" at bounding box center [414, 534] width 21 height 21
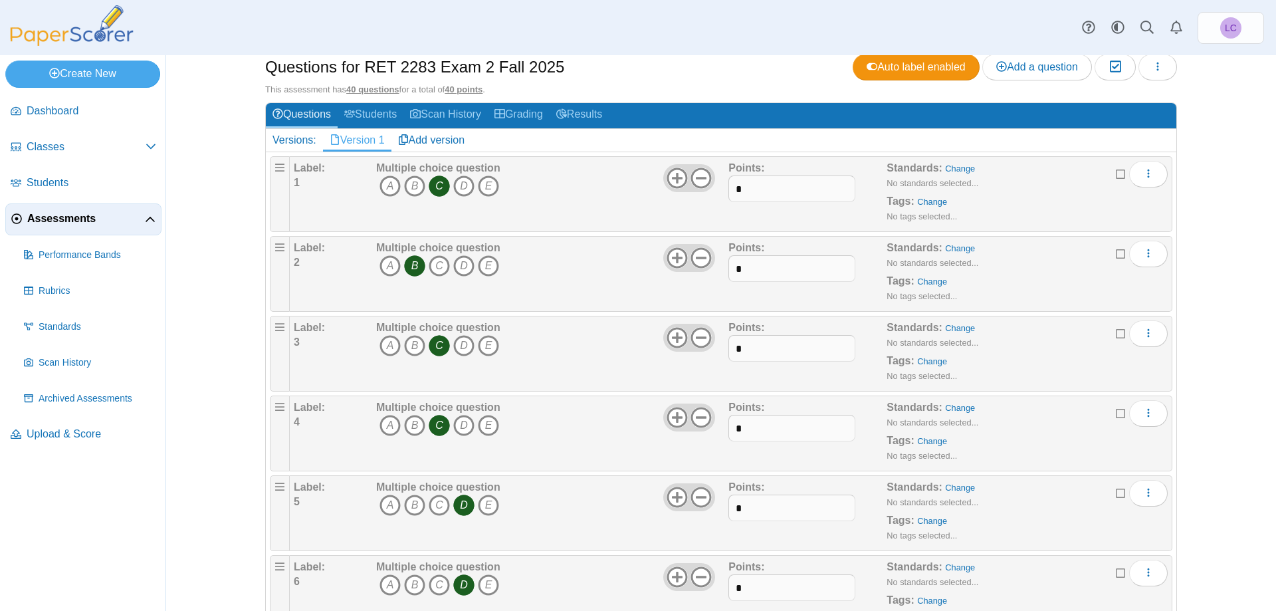
scroll to position [0, 0]
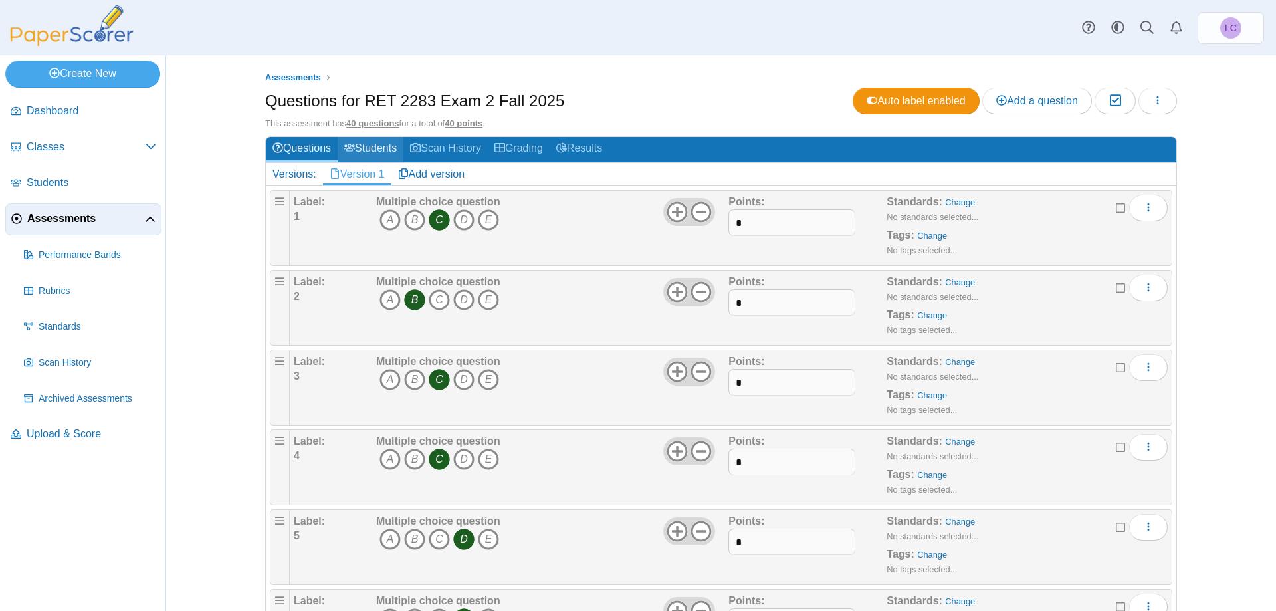
click at [367, 148] on link "Students" at bounding box center [371, 149] width 66 height 25
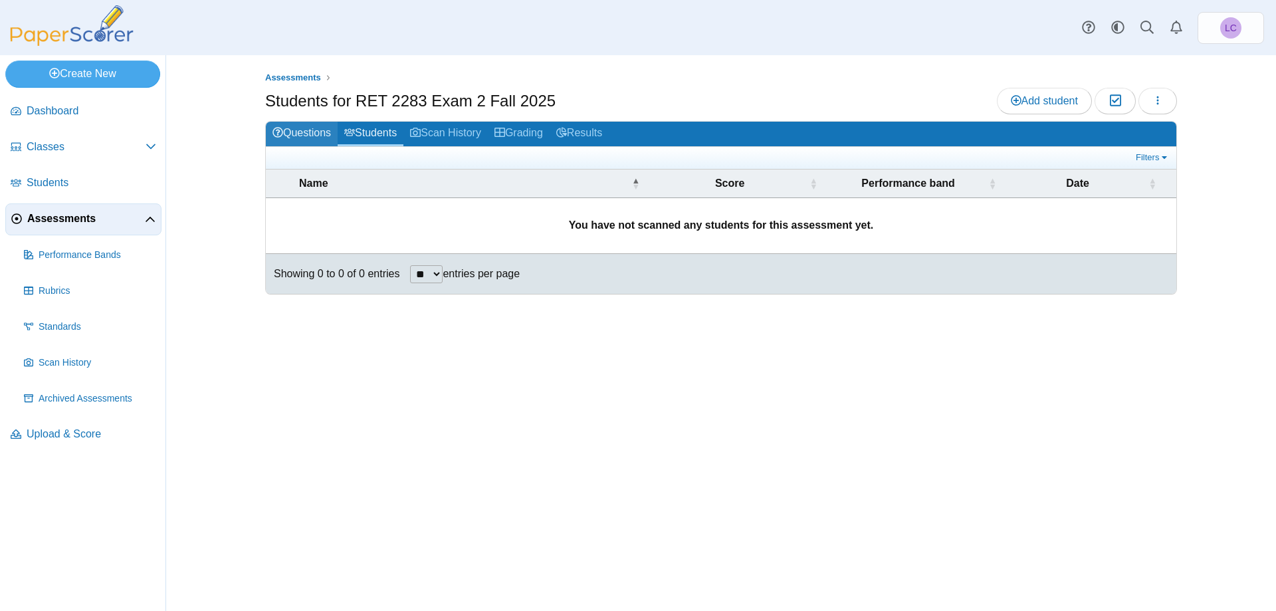
click at [308, 131] on link "Questions" at bounding box center [302, 134] width 72 height 25
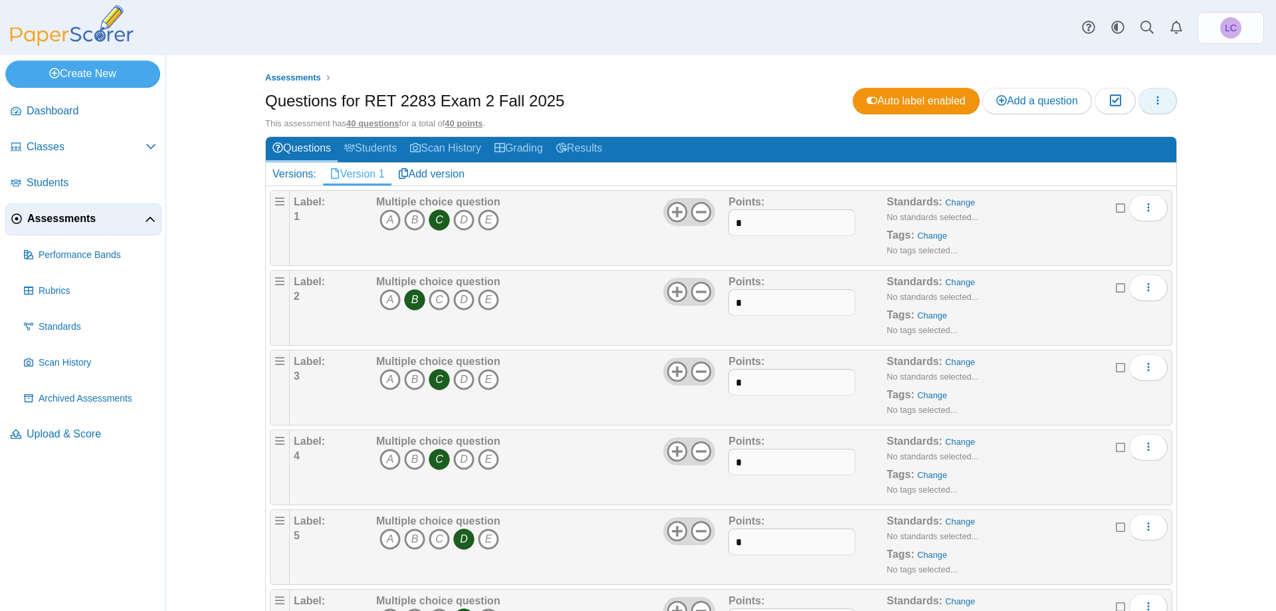
click at [1155, 102] on icon "button" at bounding box center [1157, 100] width 11 height 11
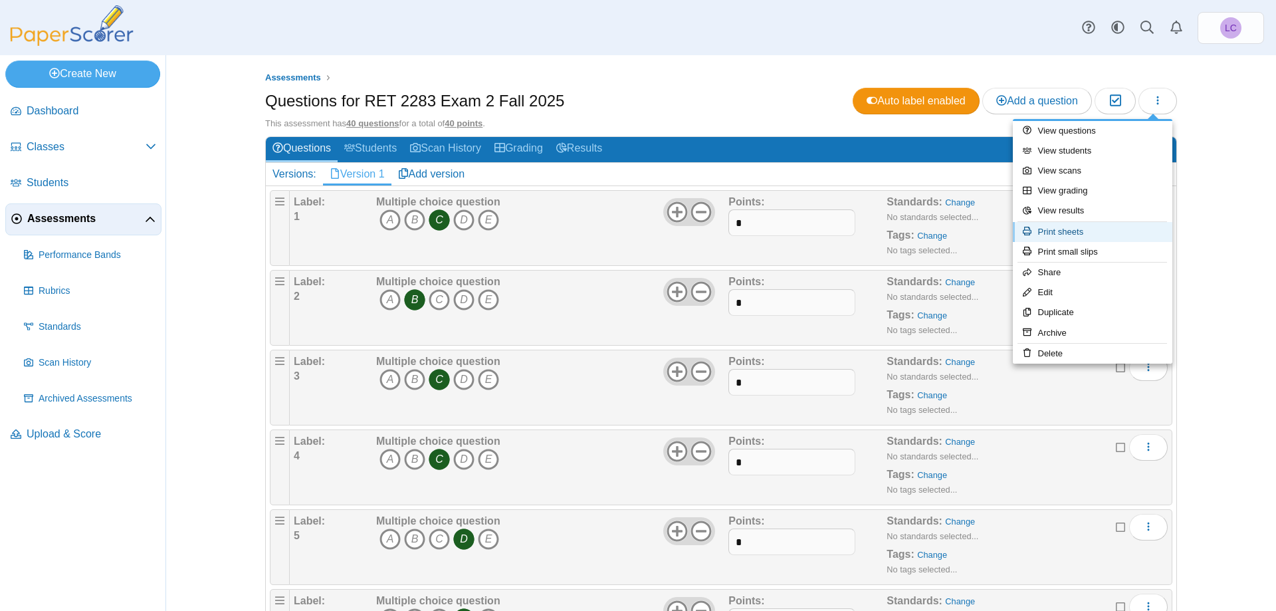
click at [1068, 231] on link "Print sheets" at bounding box center [1092, 232] width 159 height 20
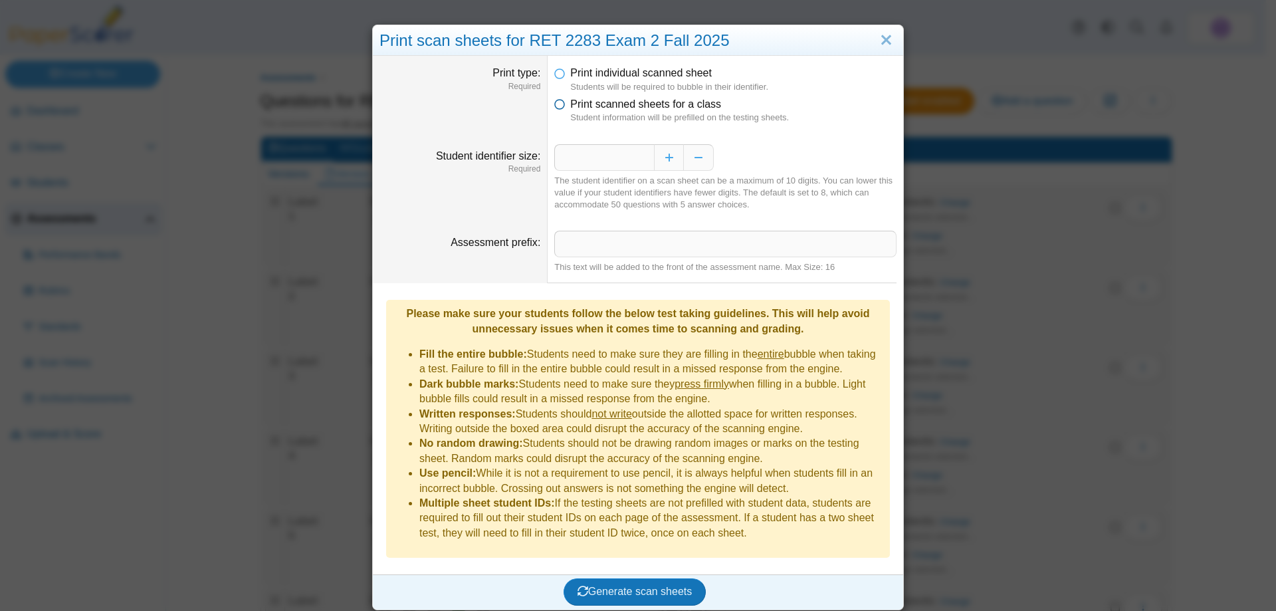
click at [558, 105] on icon at bounding box center [559, 101] width 11 height 9
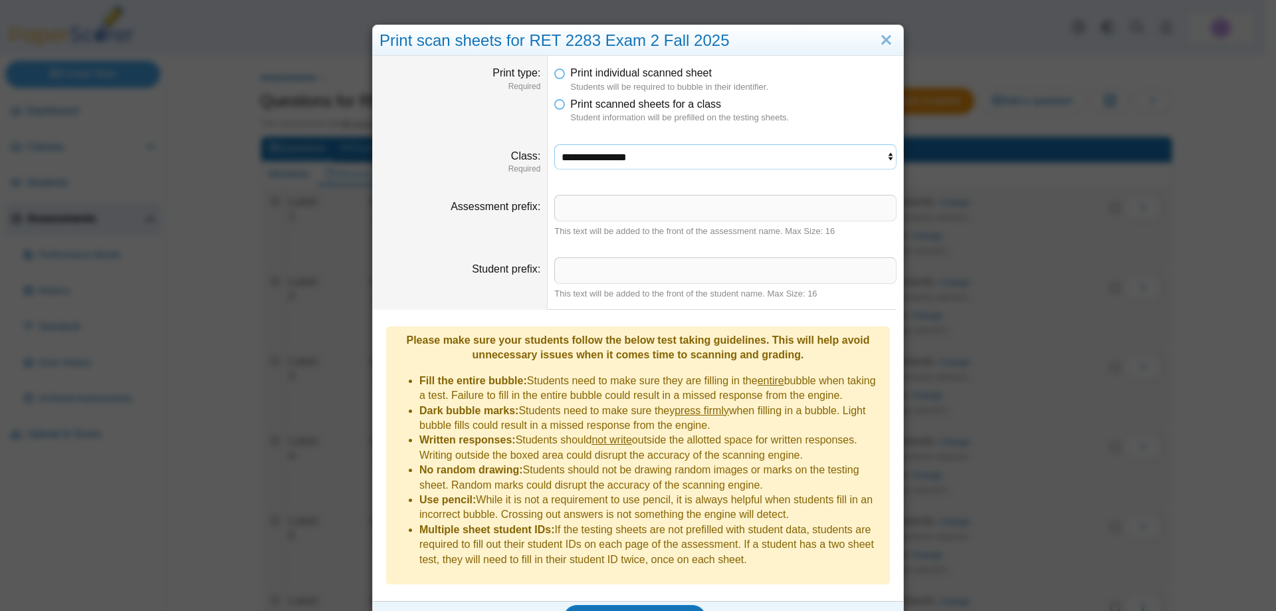
click at [883, 157] on select "**********" at bounding box center [725, 156] width 342 height 25
select select "**********"
click at [554, 144] on select "**********" at bounding box center [725, 156] width 342 height 25
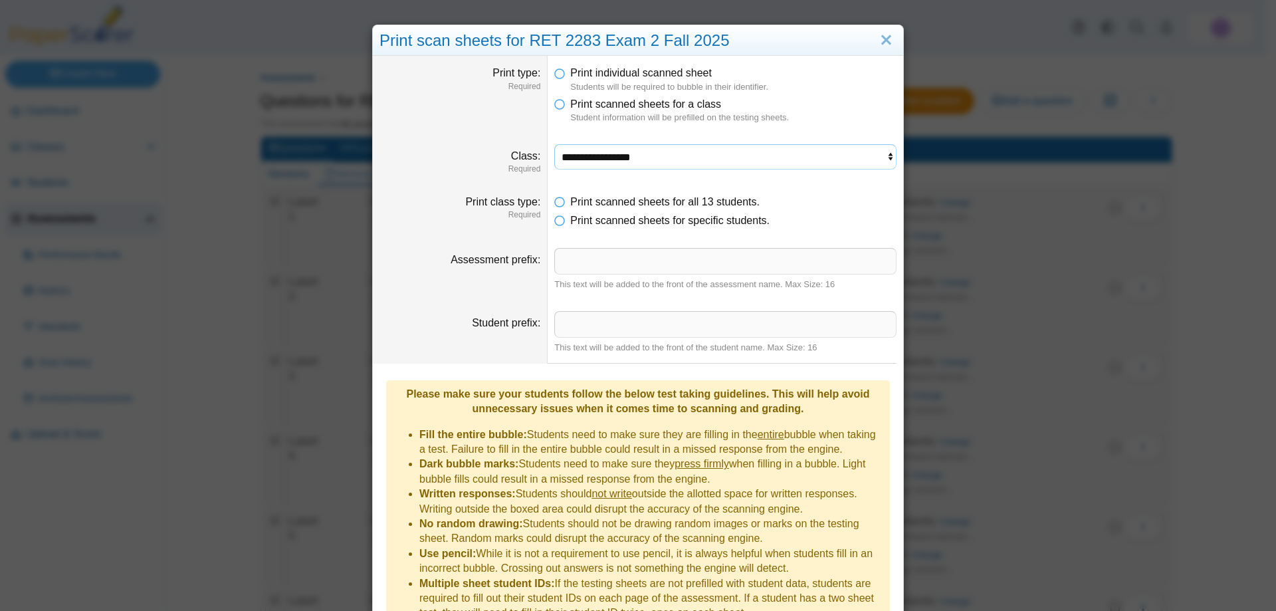
scroll to position [64, 0]
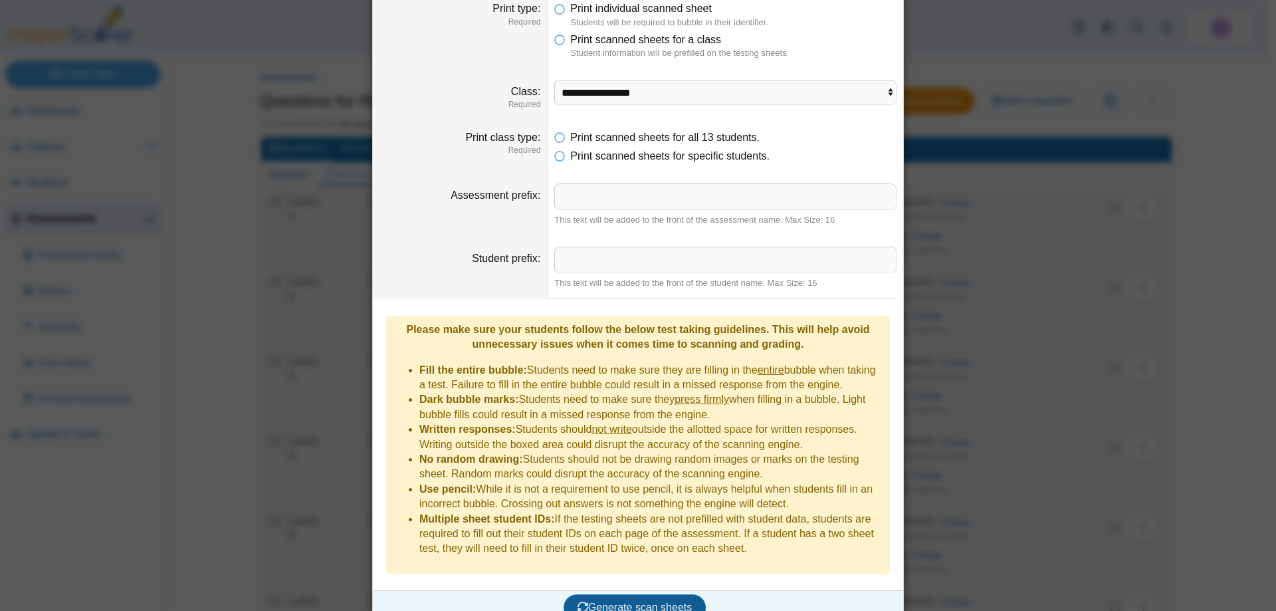
click at [634, 601] on span "Generate scan sheets" at bounding box center [634, 606] width 115 height 11
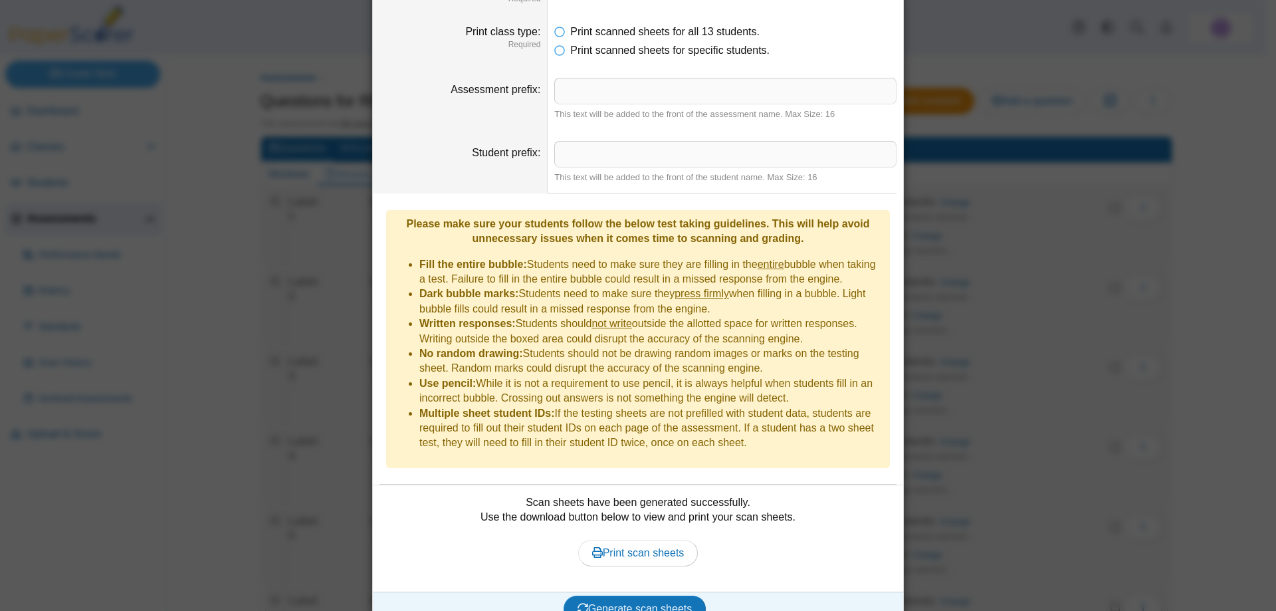
scroll to position [171, 0]
click at [616, 546] on span "Print scan sheets" at bounding box center [638, 551] width 92 height 11
